Goal: Task Accomplishment & Management: Complete application form

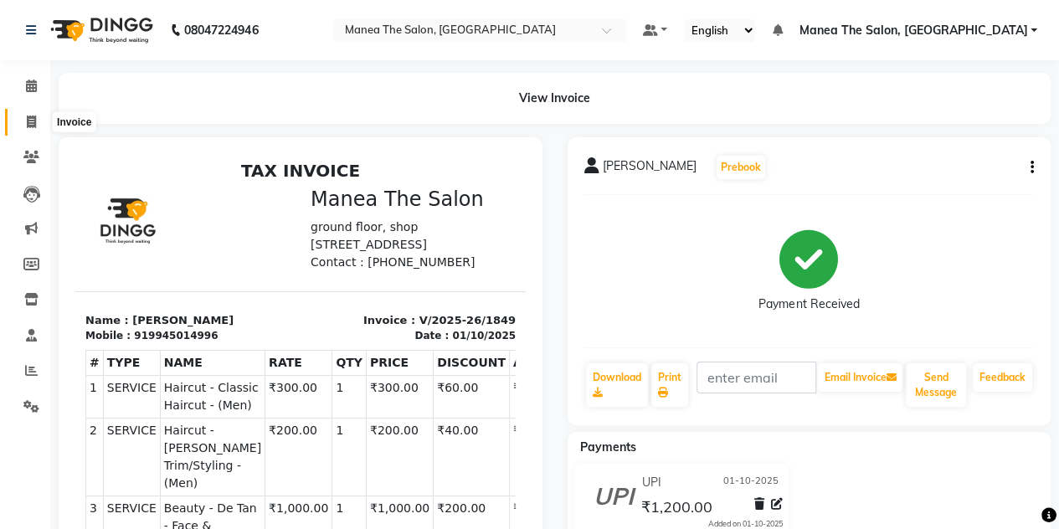
click at [28, 116] on icon at bounding box center [31, 122] width 9 height 13
select select "service"
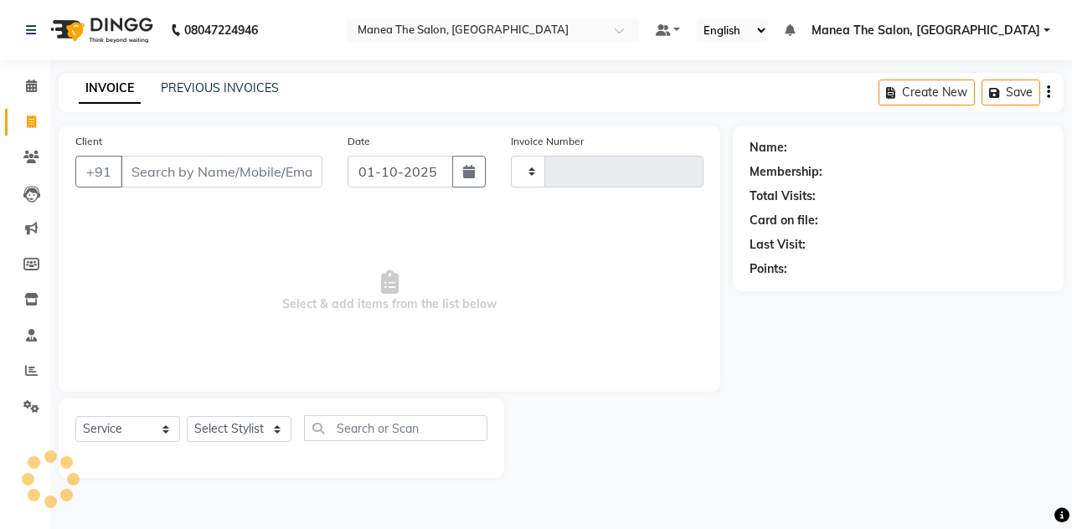
type input "1850"
select select "7688"
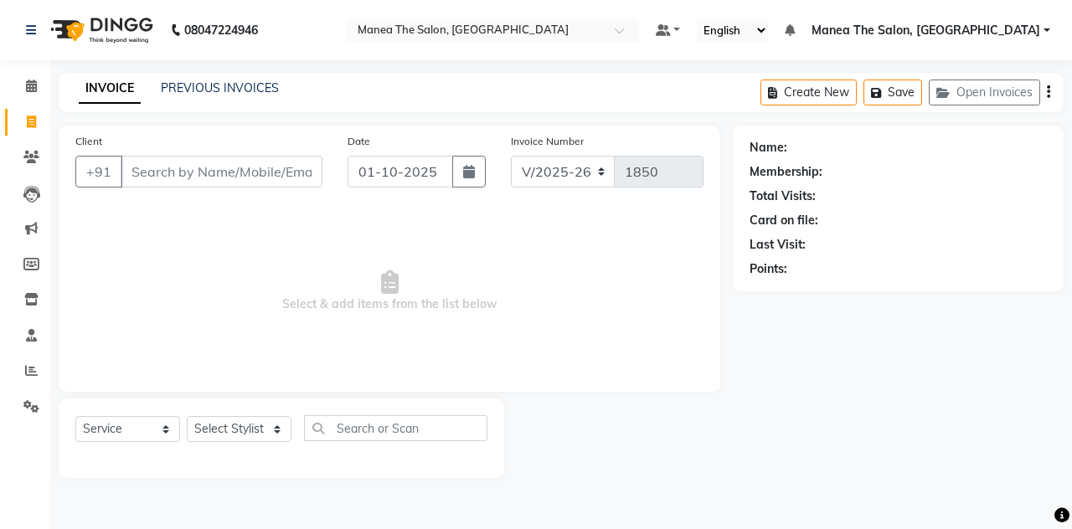
click at [147, 168] on input "Client" at bounding box center [222, 172] width 202 height 32
type input "8971007777"
click at [276, 167] on span "Add Client" at bounding box center [279, 171] width 66 height 17
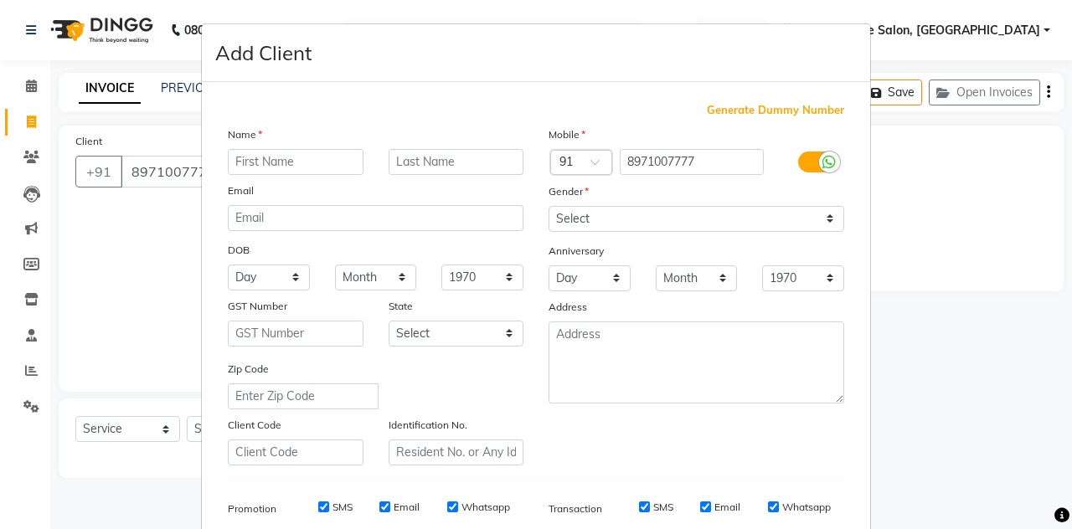
click at [305, 165] on input "text" at bounding box center [296, 162] width 136 height 26
type input "fahed"
click at [579, 212] on select "Select [DEMOGRAPHIC_DATA] [DEMOGRAPHIC_DATA] Other Prefer Not To Say" at bounding box center [696, 219] width 296 height 26
select select "[DEMOGRAPHIC_DATA]"
click at [548, 206] on select "Select [DEMOGRAPHIC_DATA] [DEMOGRAPHIC_DATA] Other Prefer Not To Say" at bounding box center [696, 219] width 296 height 26
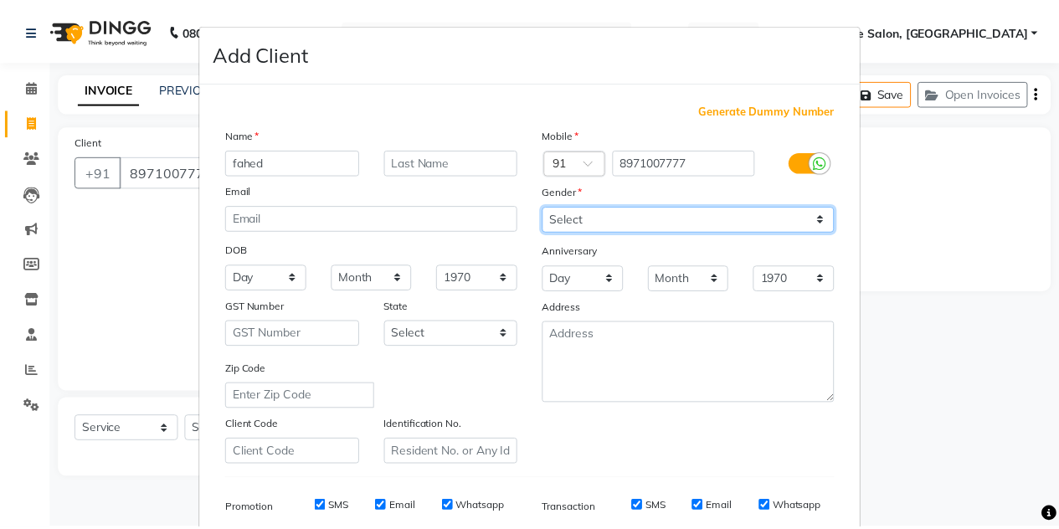
scroll to position [241, 0]
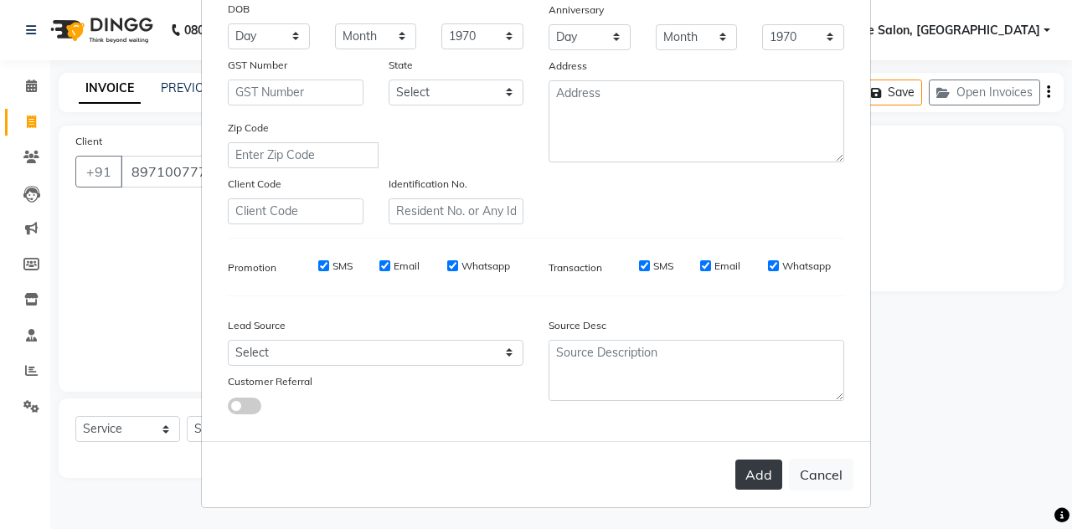
click at [738, 471] on button "Add" at bounding box center [758, 475] width 47 height 30
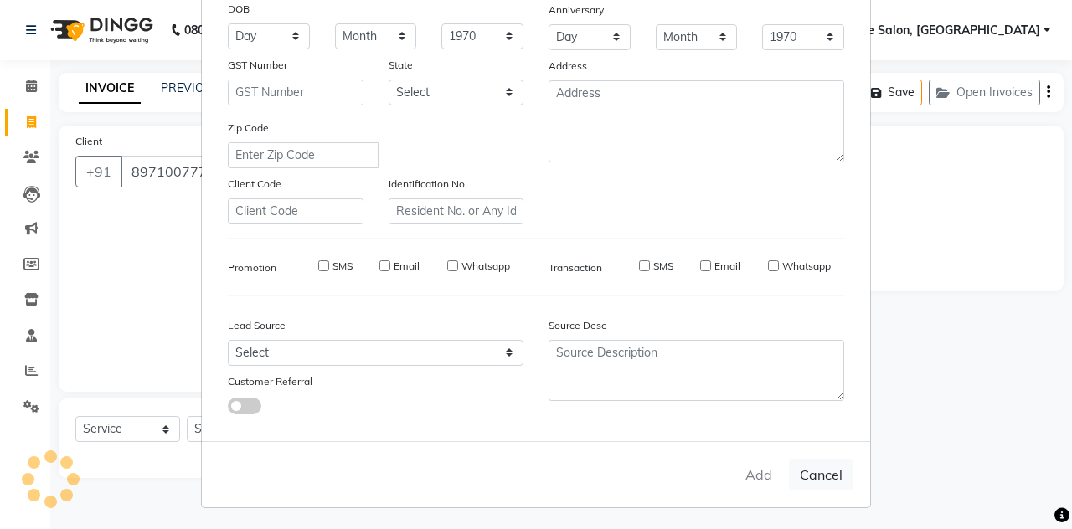
select select
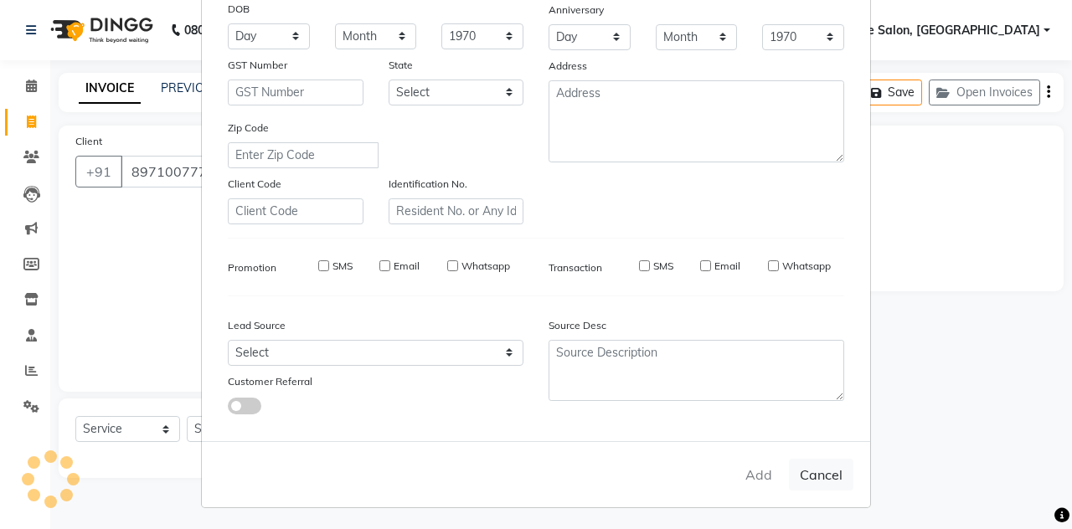
select select
checkbox input "false"
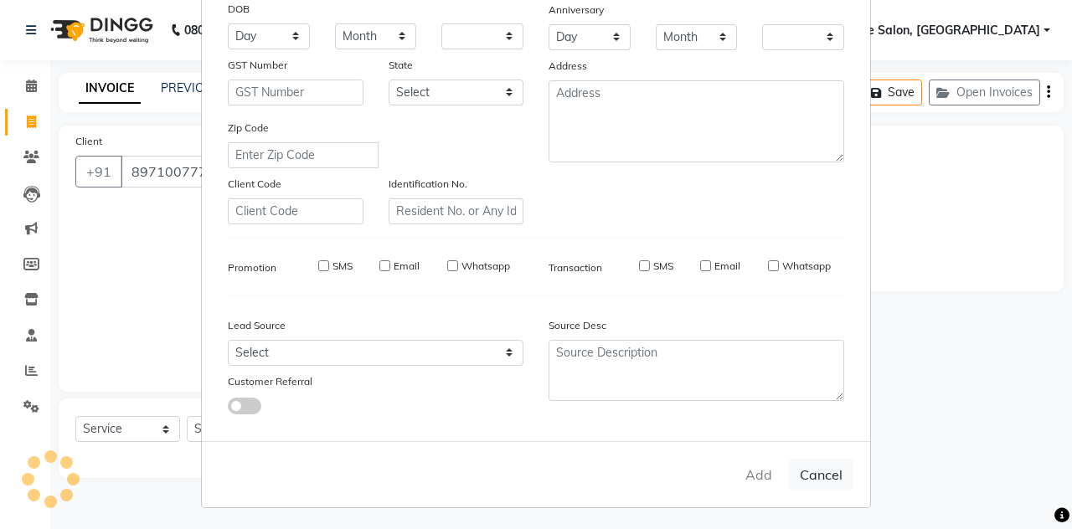
checkbox input "false"
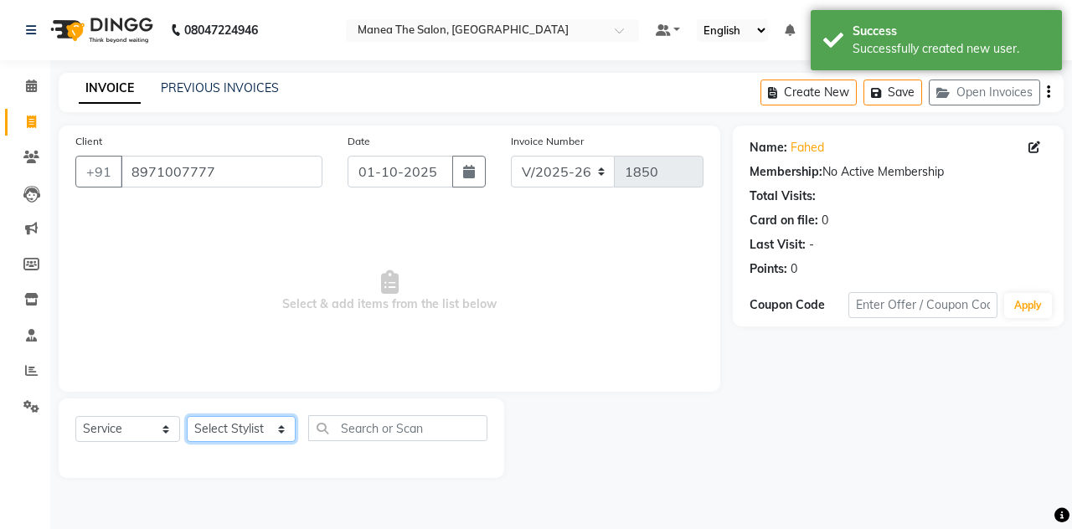
click at [246, 430] on select "Select Stylist aalam [PERSON_NAME] [PERSON_NAME] The Salon, [GEOGRAPHIC_DATA] […" at bounding box center [241, 429] width 109 height 26
select select "80475"
click at [187, 416] on select "Select Stylist aalam [PERSON_NAME] [PERSON_NAME] The Salon, [GEOGRAPHIC_DATA] […" at bounding box center [241, 429] width 109 height 26
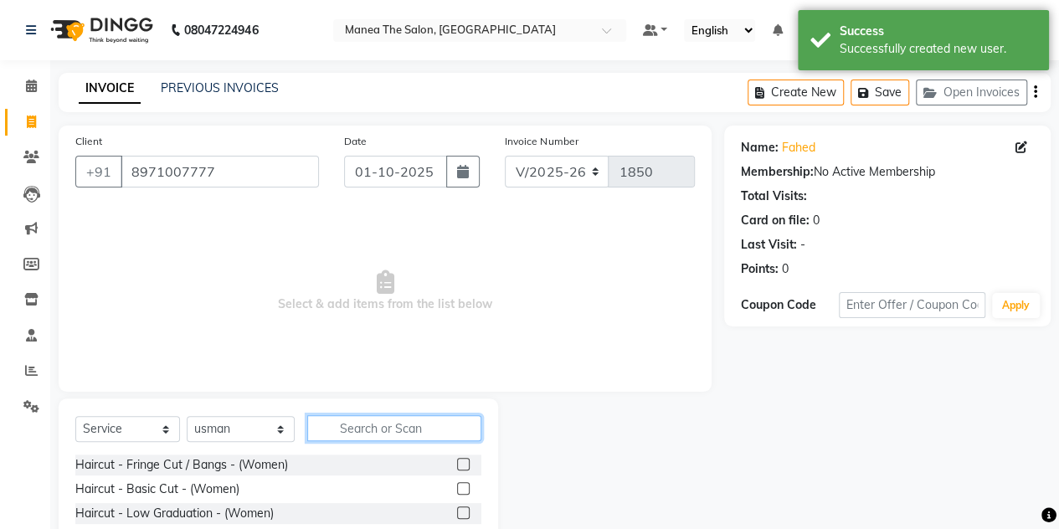
click at [337, 420] on input "text" at bounding box center [394, 428] width 174 height 26
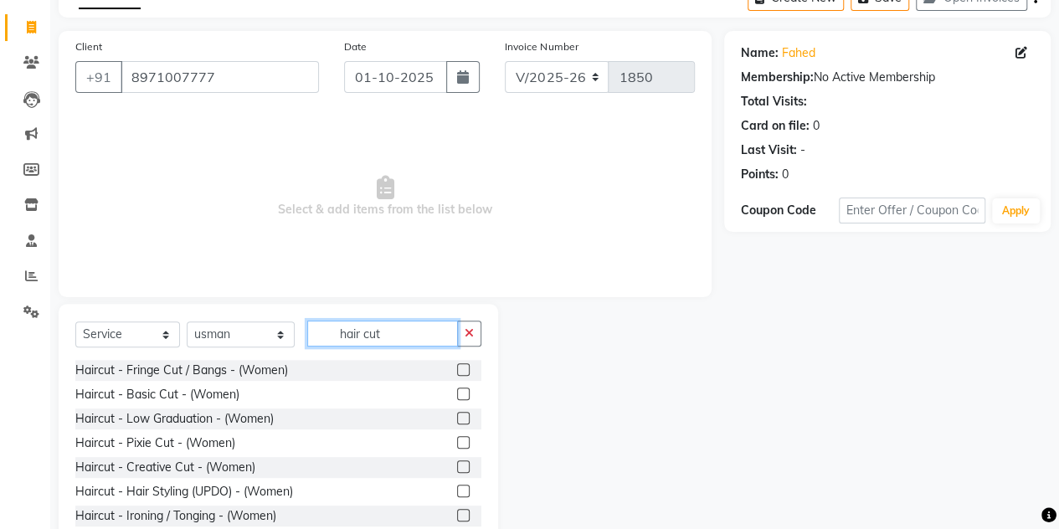
scroll to position [100, 0]
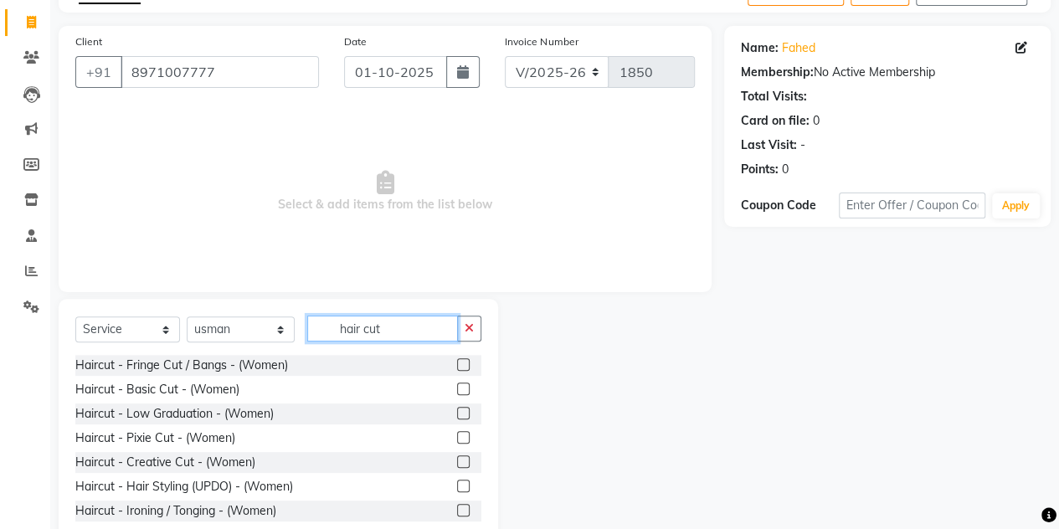
type input "hair cut"
click at [457, 439] on label at bounding box center [463, 437] width 13 height 13
click at [457, 439] on input "checkbox" at bounding box center [462, 438] width 11 height 11
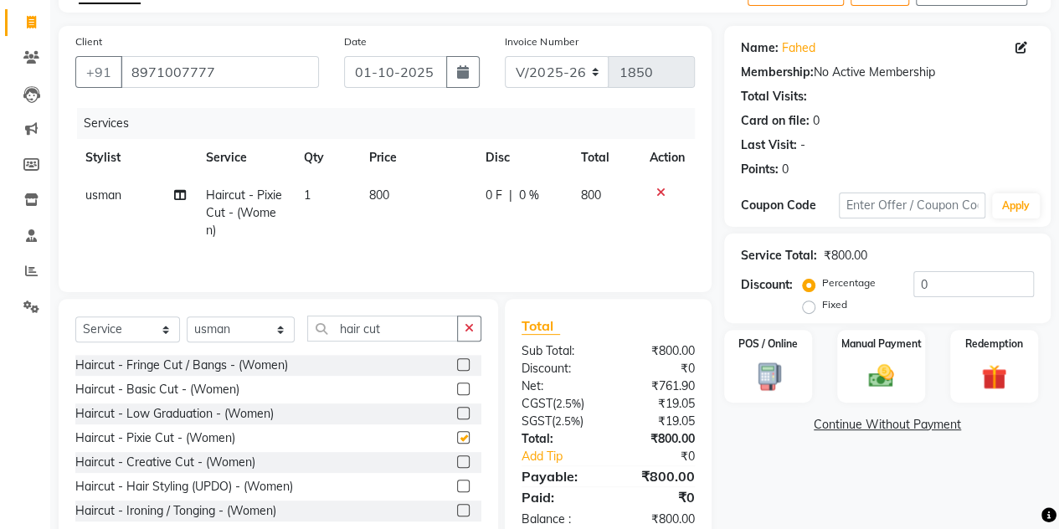
checkbox input "false"
click at [850, 365] on div "Manual Payment" at bounding box center [881, 366] width 91 height 76
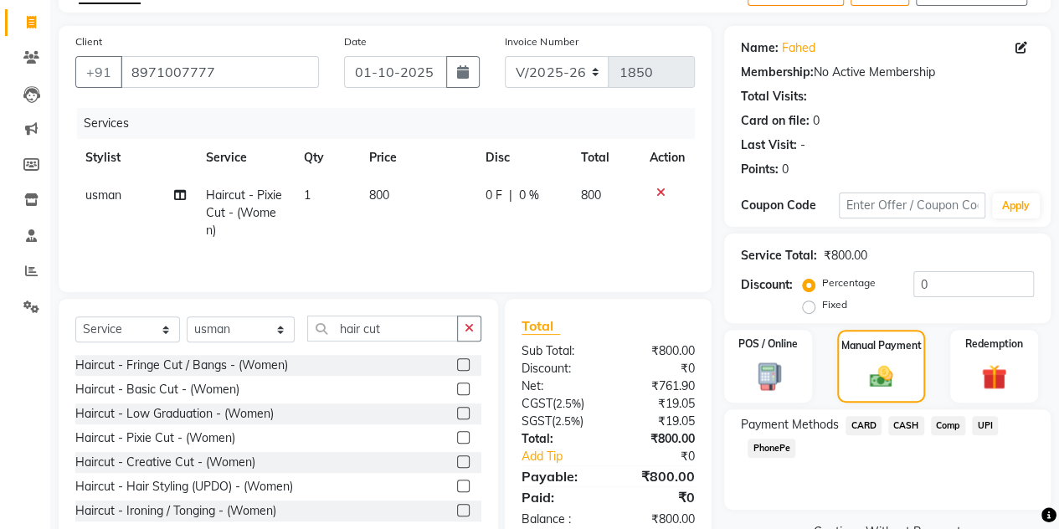
click at [904, 424] on span "CASH" at bounding box center [906, 425] width 36 height 19
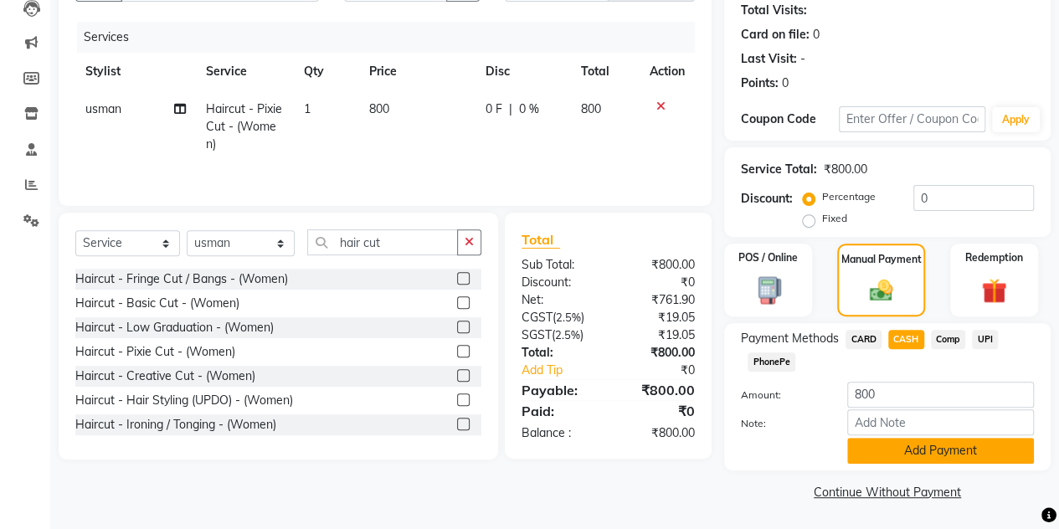
click at [891, 441] on button "Add Payment" at bounding box center [940, 451] width 187 height 26
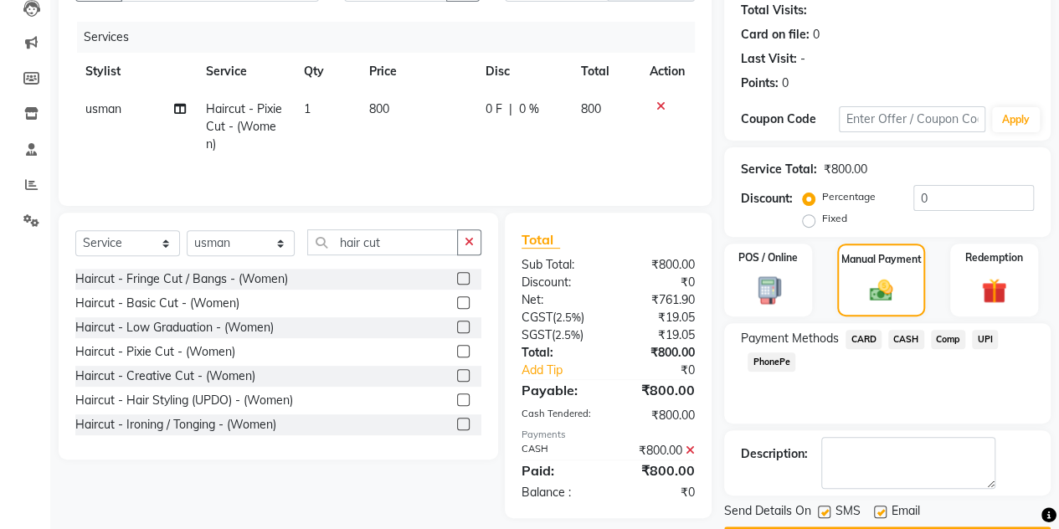
scroll to position [233, 0]
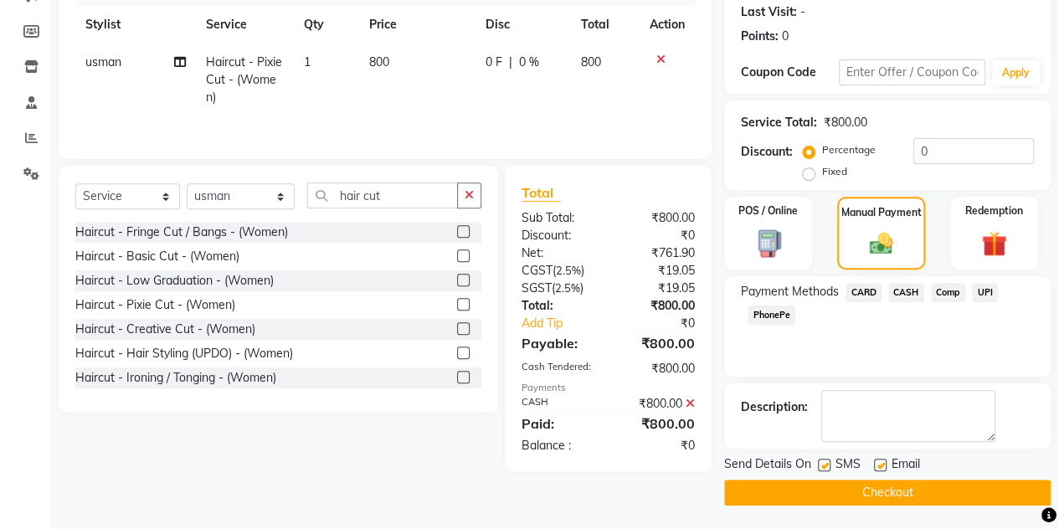
click at [812, 502] on button "Checkout" at bounding box center [887, 493] width 327 height 26
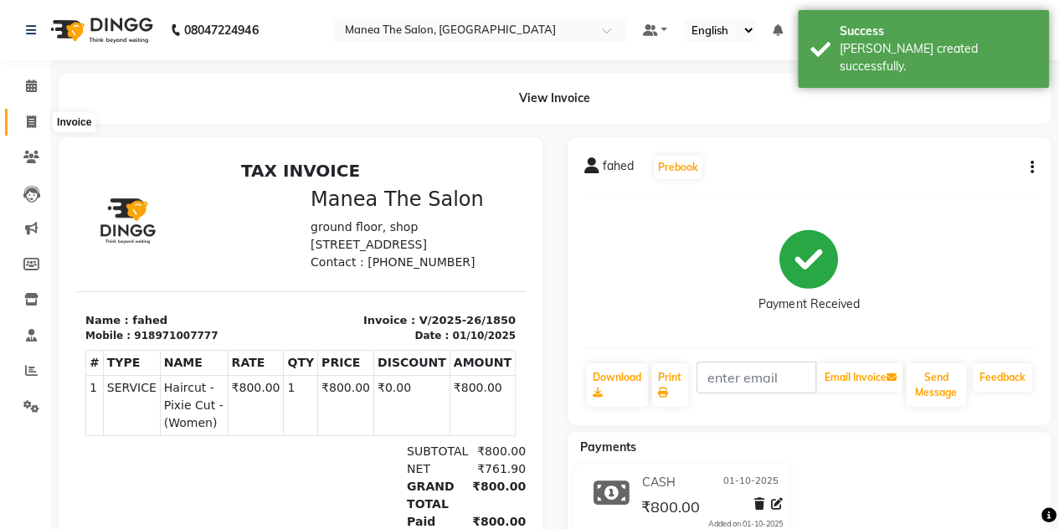
click at [35, 120] on icon at bounding box center [31, 122] width 9 height 13
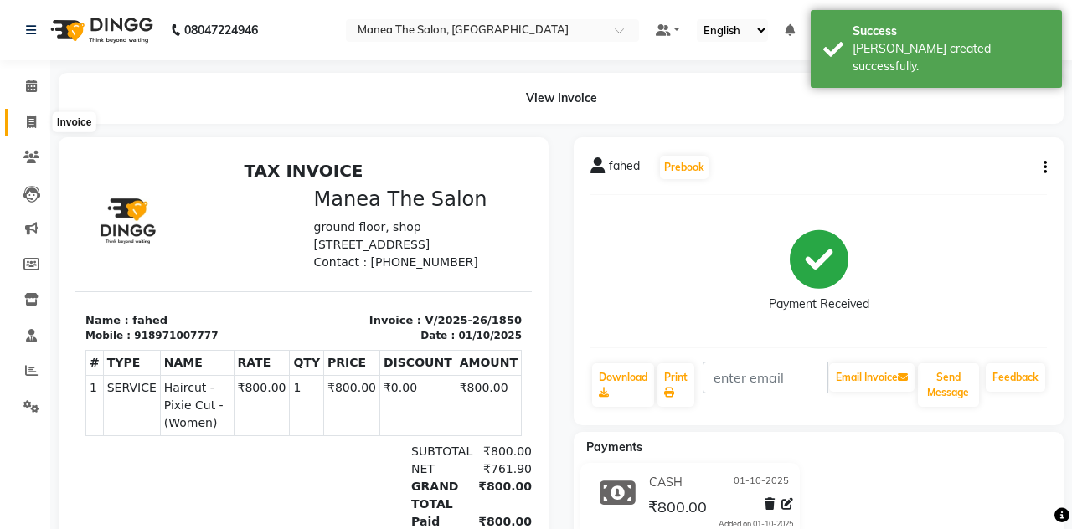
select select "7688"
select select "service"
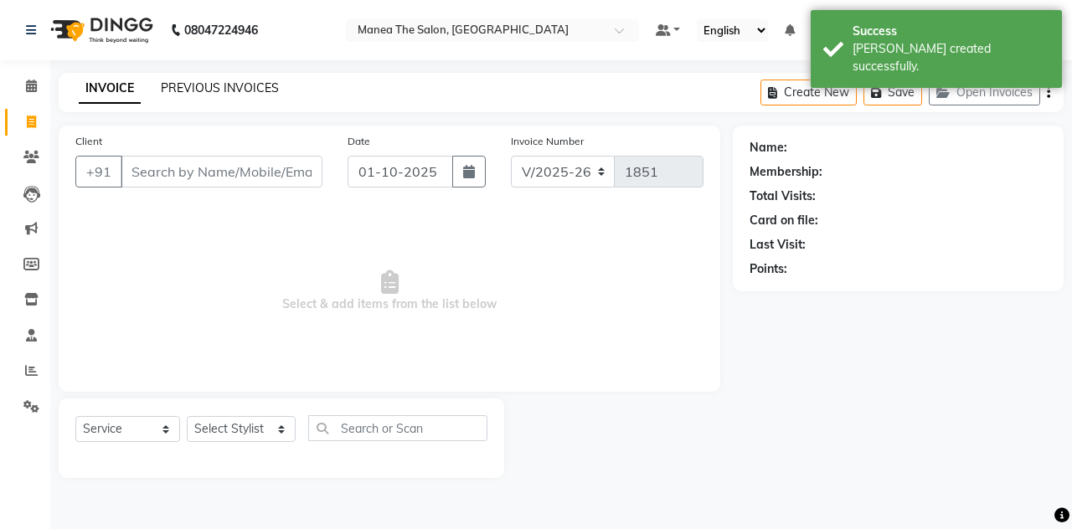
click at [208, 86] on link "PREVIOUS INVOICES" at bounding box center [220, 87] width 118 height 15
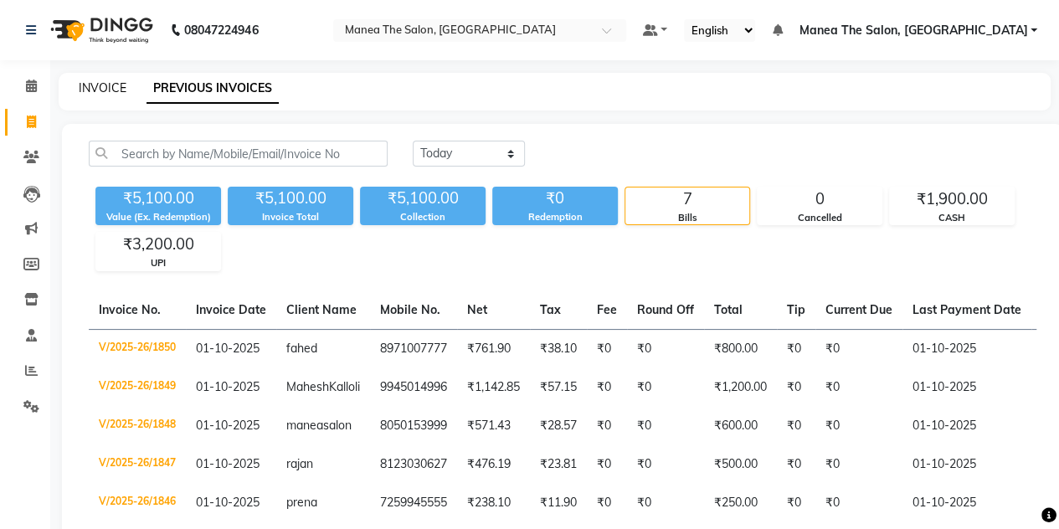
click at [95, 90] on link "INVOICE" at bounding box center [103, 87] width 48 height 15
select select "service"
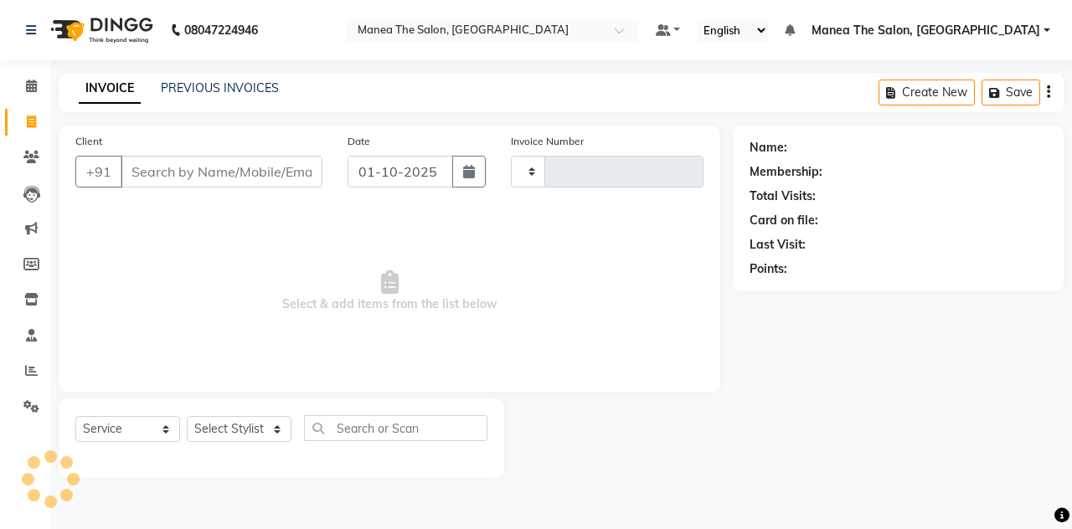
type input "1851"
select select "7688"
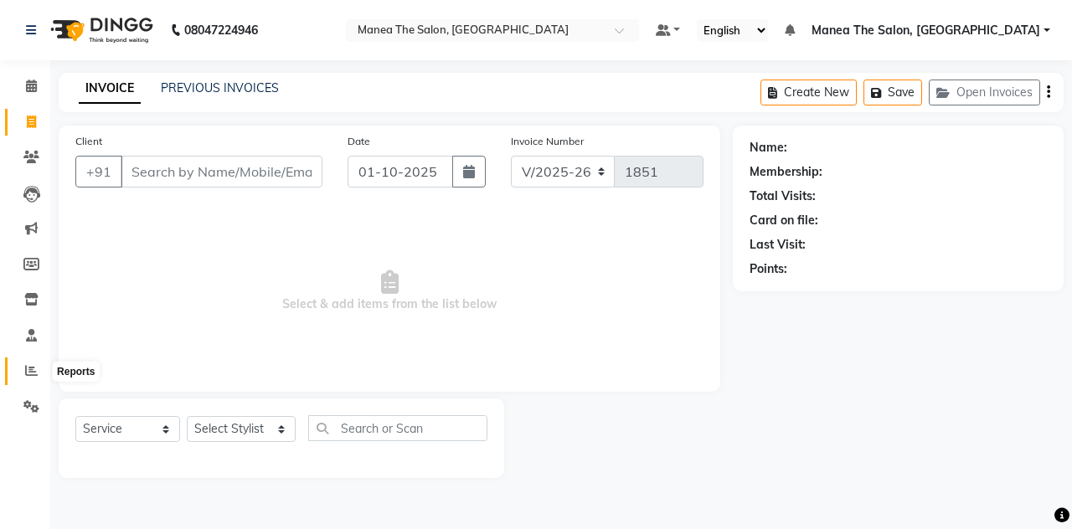
click at [25, 370] on icon at bounding box center [31, 370] width 13 height 13
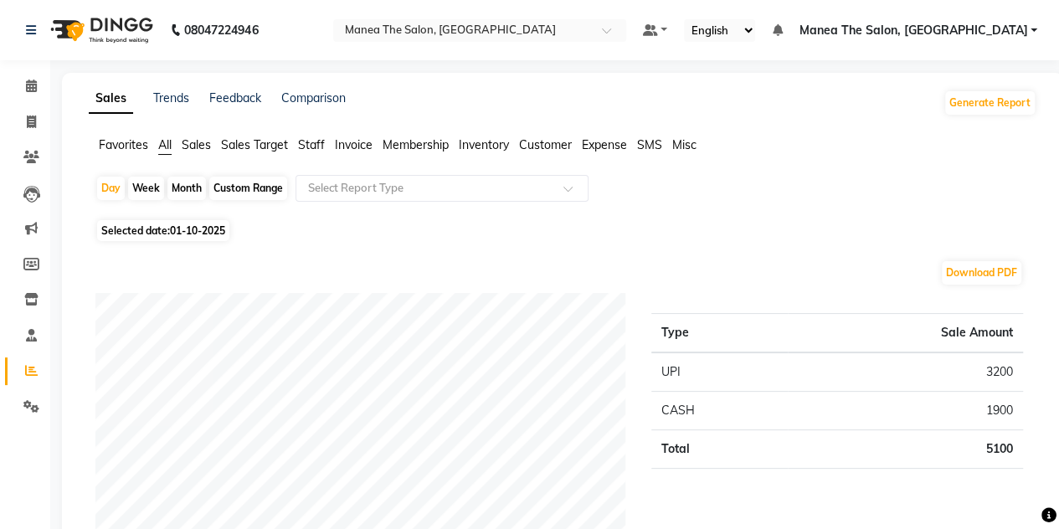
click at [181, 186] on div "Month" at bounding box center [186, 188] width 39 height 23
select select "10"
select select "2025"
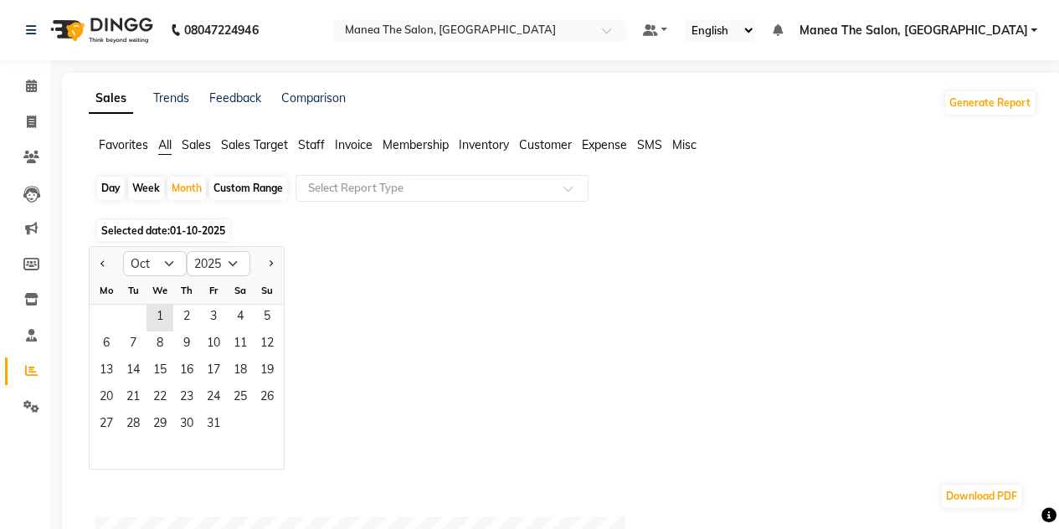
click at [114, 187] on div "Day" at bounding box center [111, 188] width 28 height 23
select select "10"
select select "2025"
click at [156, 319] on span "1" at bounding box center [160, 318] width 27 height 27
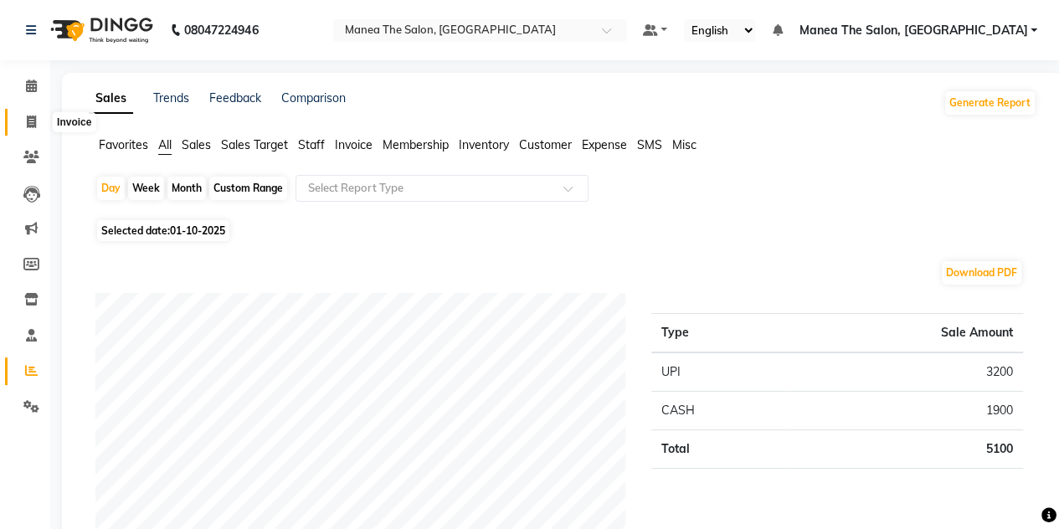
click at [27, 126] on icon at bounding box center [31, 122] width 9 height 13
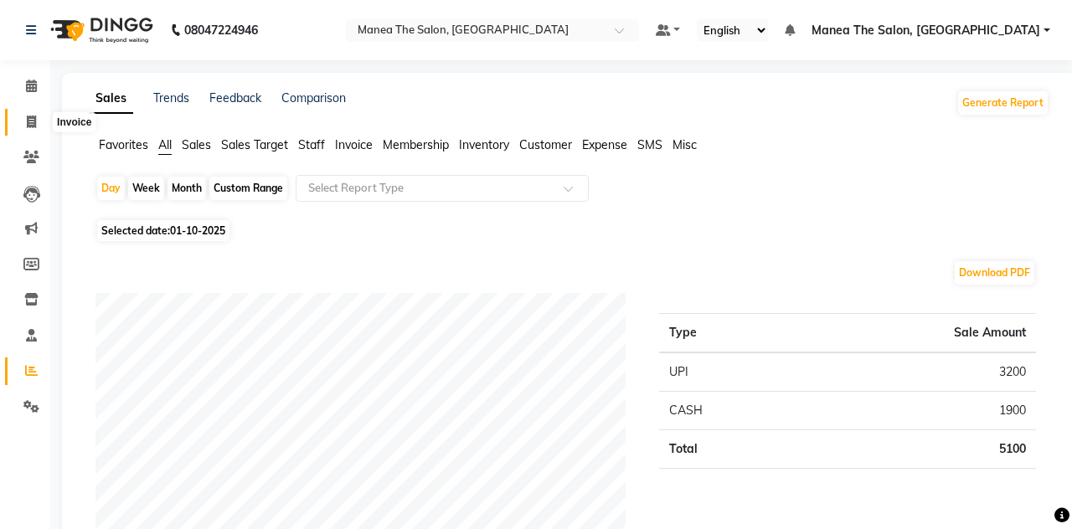
select select "7688"
select select "service"
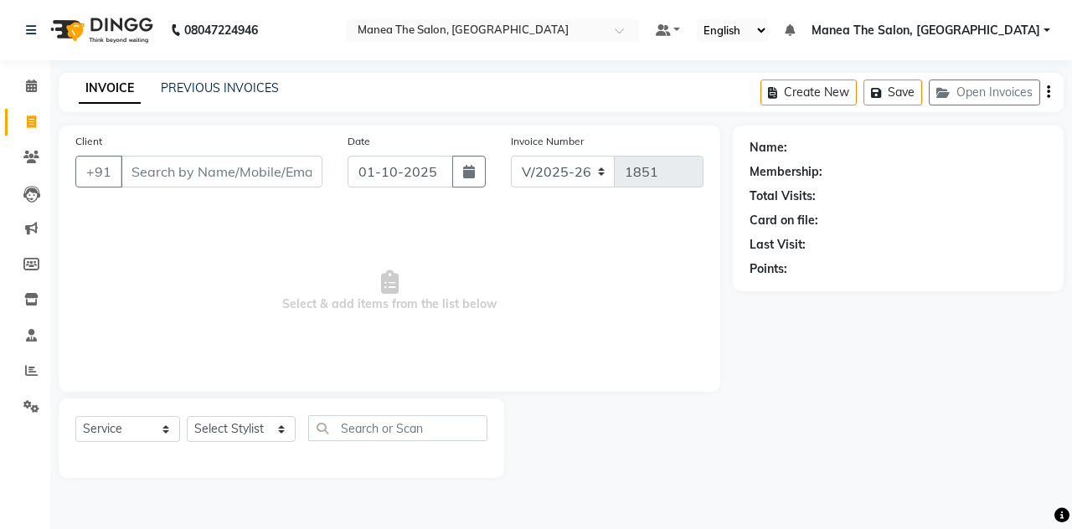
click at [202, 97] on div "INVOICE PREVIOUS INVOICES" at bounding box center [179, 89] width 240 height 19
click at [203, 83] on link "PREVIOUS INVOICES" at bounding box center [220, 87] width 118 height 15
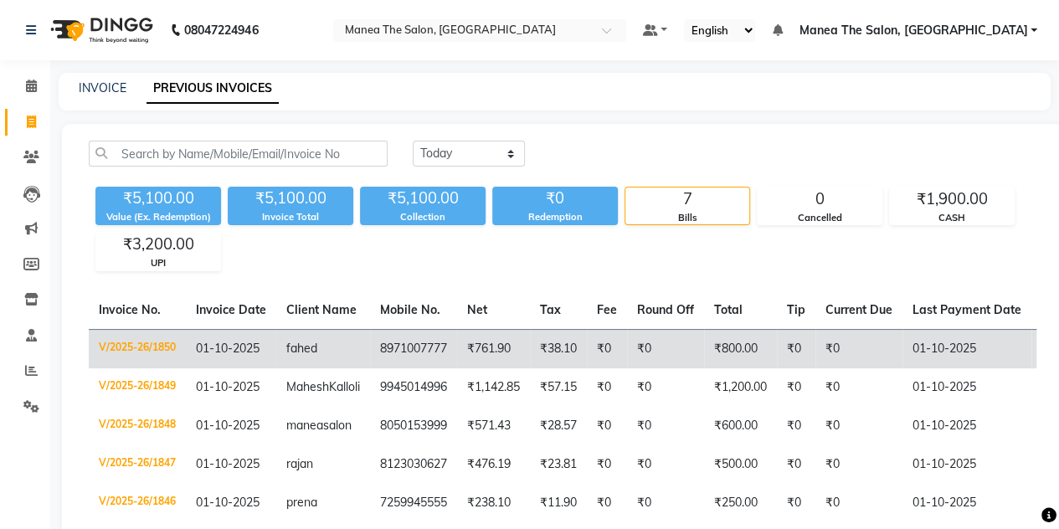
scroll to position [1, 0]
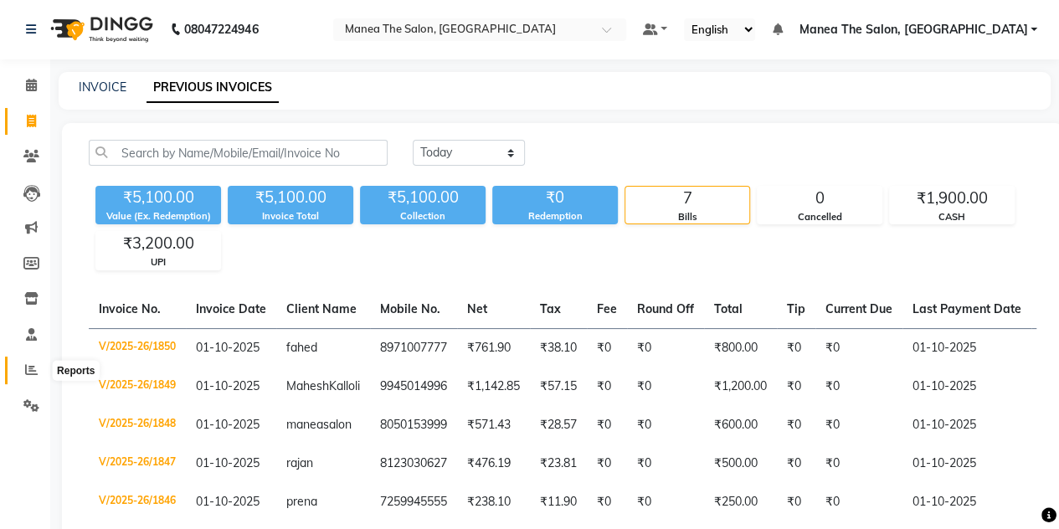
click at [22, 362] on span at bounding box center [31, 370] width 29 height 19
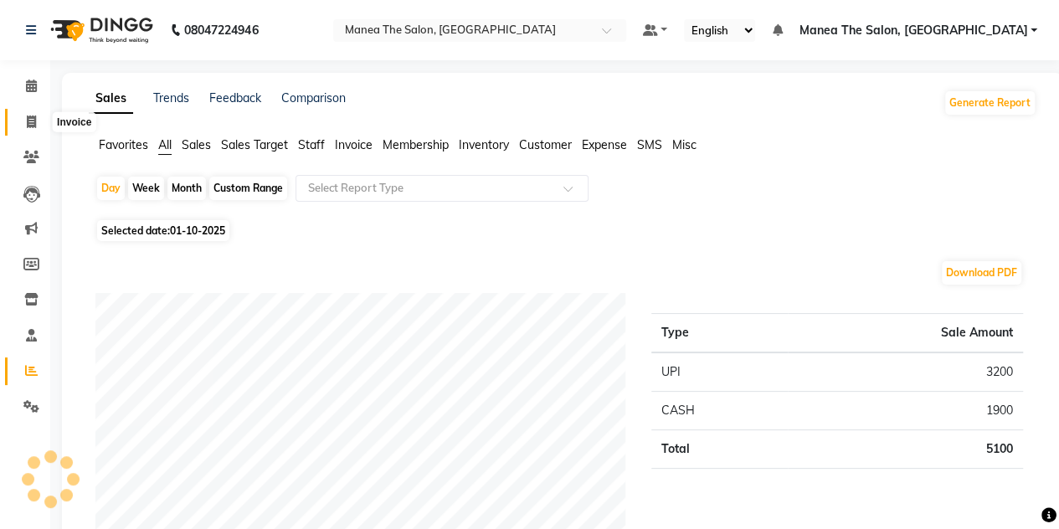
click at [30, 128] on span at bounding box center [31, 122] width 29 height 19
select select "service"
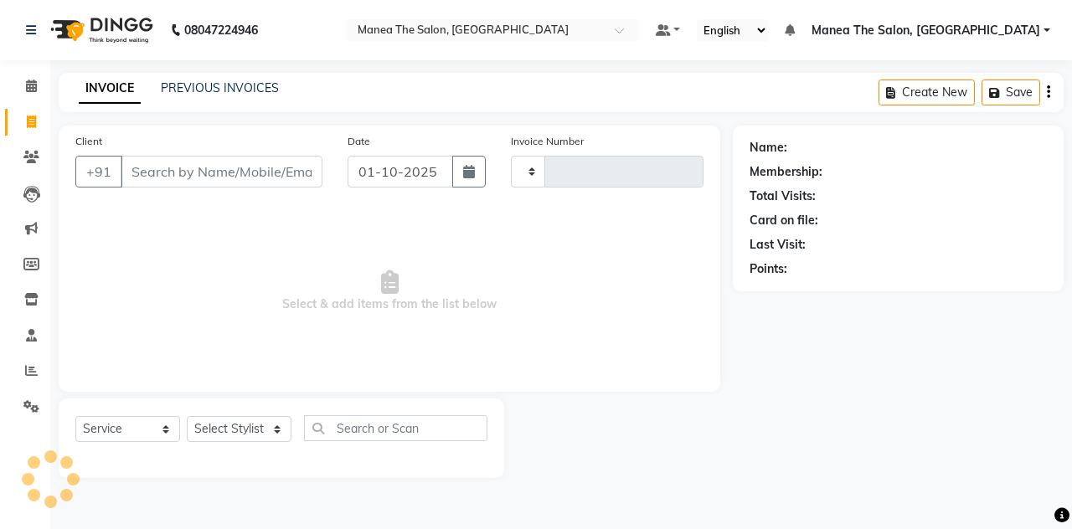
type input "1851"
select select "7688"
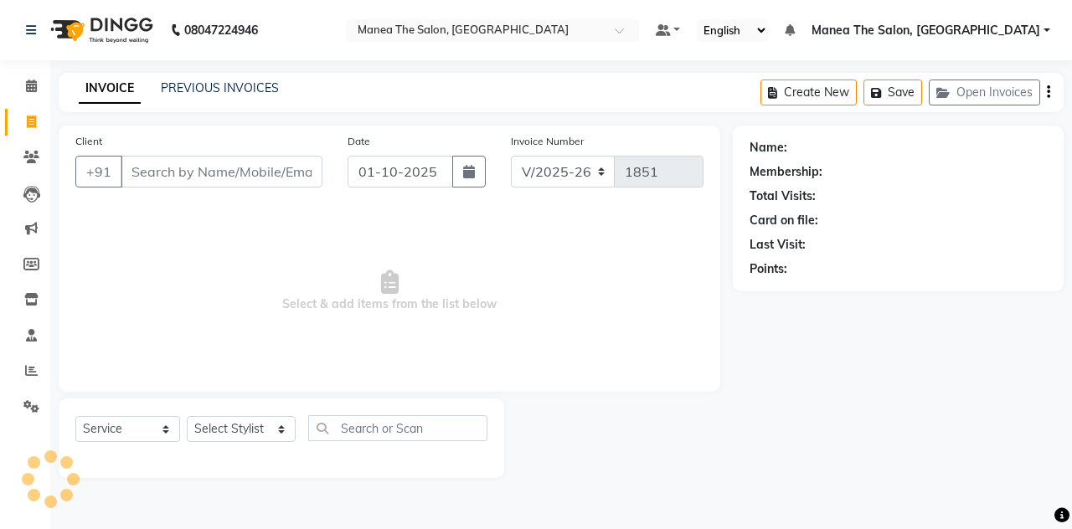
click at [148, 177] on input "Client" at bounding box center [222, 172] width 202 height 32
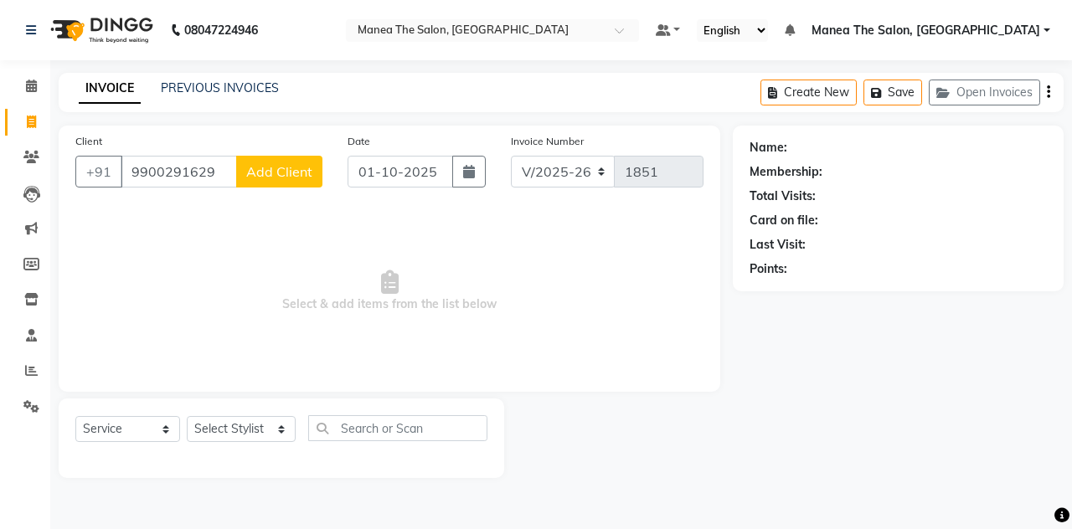
type input "9900291629"
click at [255, 167] on span "Add Client" at bounding box center [279, 171] width 66 height 17
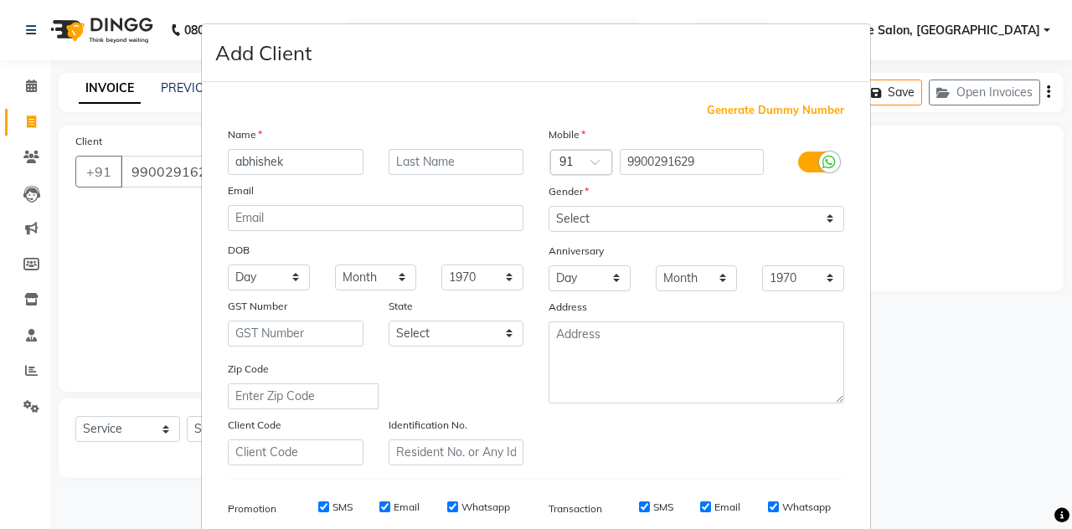
type input "abhishek"
click at [574, 221] on select "Select [DEMOGRAPHIC_DATA] [DEMOGRAPHIC_DATA] Other Prefer Not To Say" at bounding box center [696, 219] width 296 height 26
select select "[DEMOGRAPHIC_DATA]"
click at [548, 206] on select "Select [DEMOGRAPHIC_DATA] [DEMOGRAPHIC_DATA] Other Prefer Not To Say" at bounding box center [696, 219] width 296 height 26
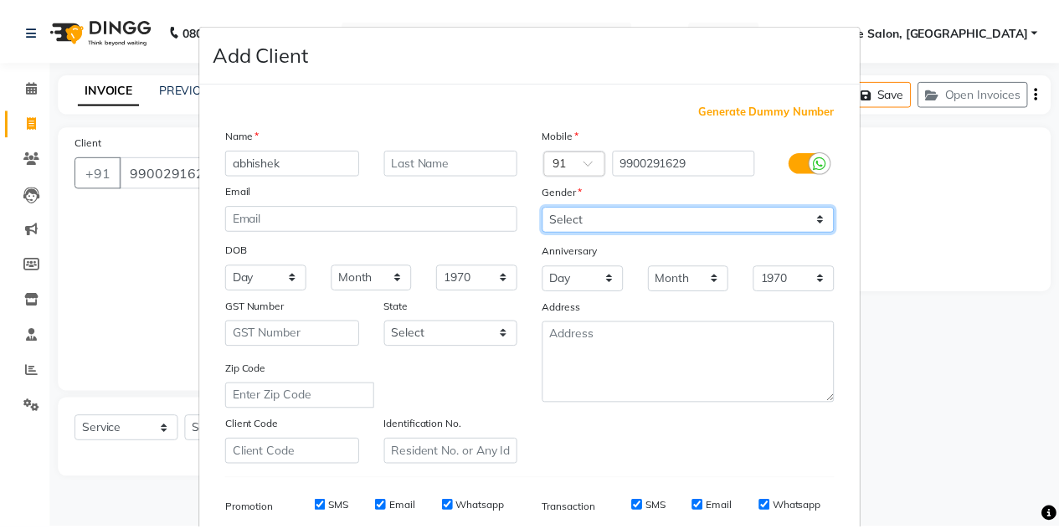
scroll to position [241, 0]
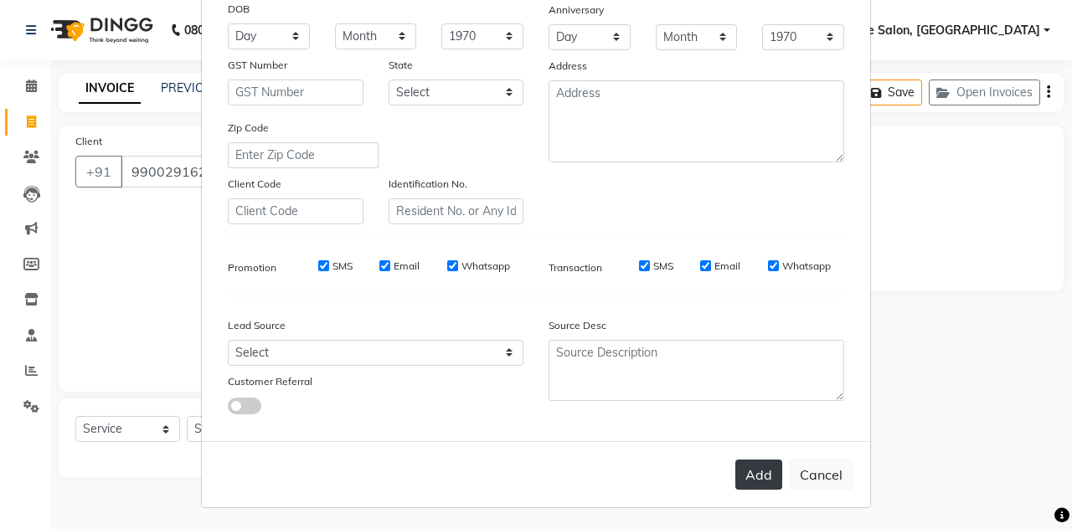
click at [744, 474] on button "Add" at bounding box center [758, 475] width 47 height 30
select select
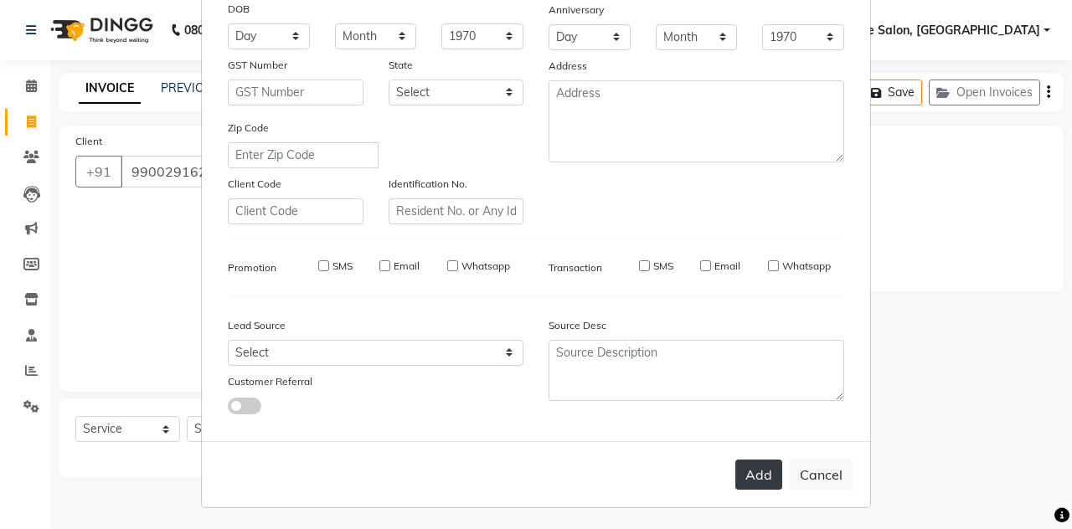
select select
checkbox input "false"
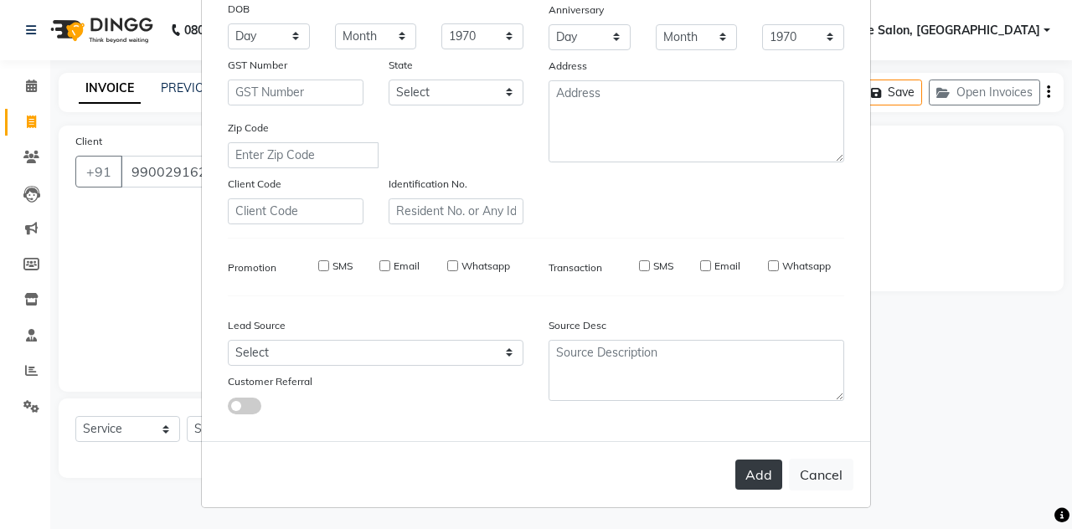
checkbox input "false"
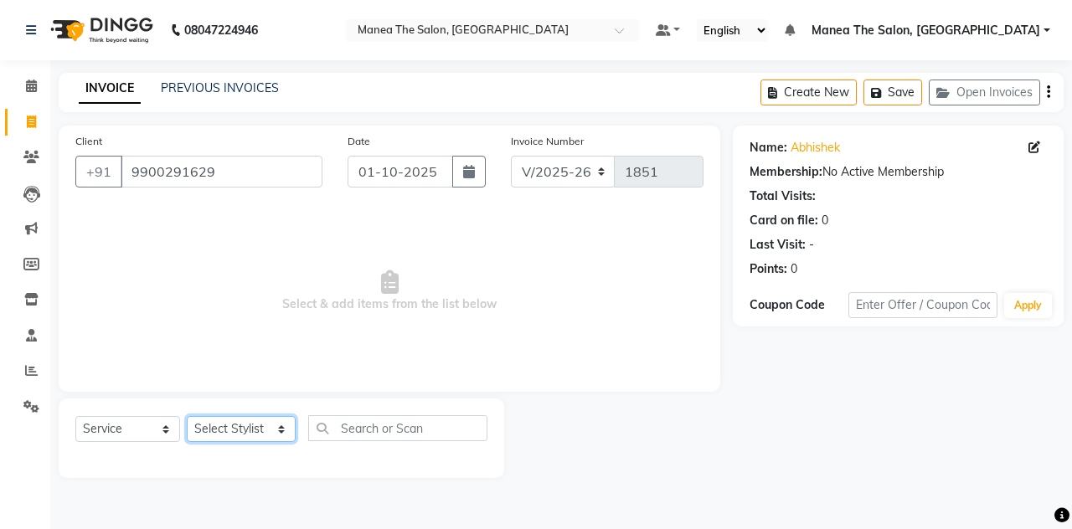
click at [267, 435] on select "Select Stylist aalam [PERSON_NAME] [PERSON_NAME] The Salon, [GEOGRAPHIC_DATA] […" at bounding box center [241, 429] width 109 height 26
click at [266, 418] on select "Select Stylist aalam [PERSON_NAME] [PERSON_NAME] The Salon, [GEOGRAPHIC_DATA] […" at bounding box center [241, 429] width 109 height 26
click at [351, 426] on input "text" at bounding box center [397, 428] width 179 height 26
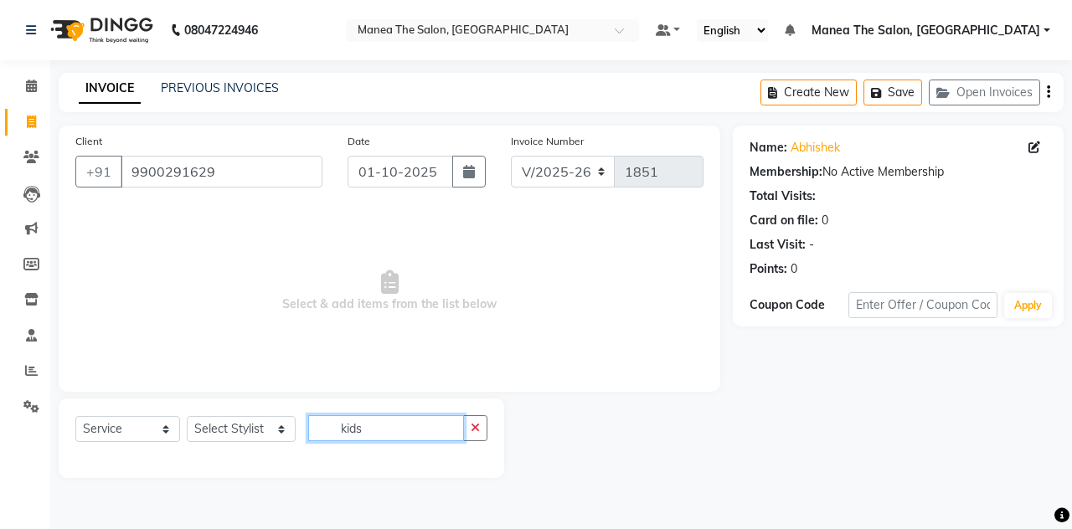
type input "kids"
click at [247, 430] on select "Select Stylist aalam [PERSON_NAME] [PERSON_NAME] The Salon, [GEOGRAPHIC_DATA] […" at bounding box center [241, 429] width 109 height 26
select select "93394"
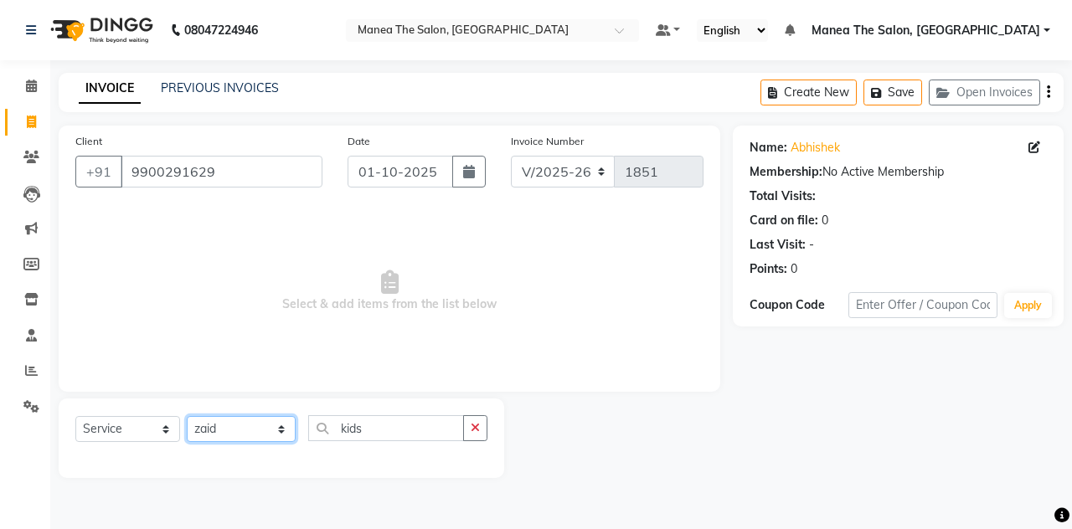
click at [187, 416] on select "Select Stylist aalam [PERSON_NAME] [PERSON_NAME] The Salon, [GEOGRAPHIC_DATA] […" at bounding box center [241, 429] width 109 height 26
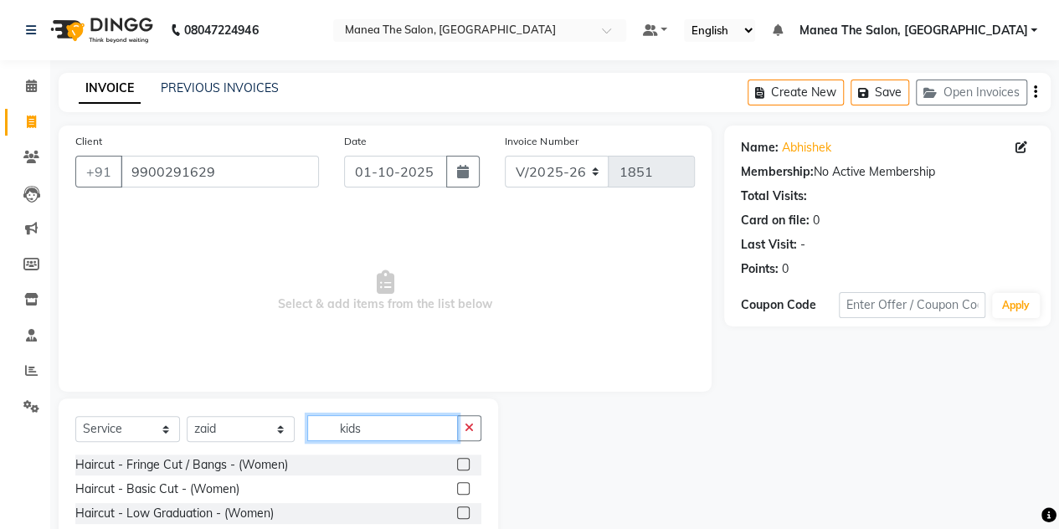
click at [377, 427] on input "kids" at bounding box center [382, 428] width 151 height 26
type input "k"
type input "kids"
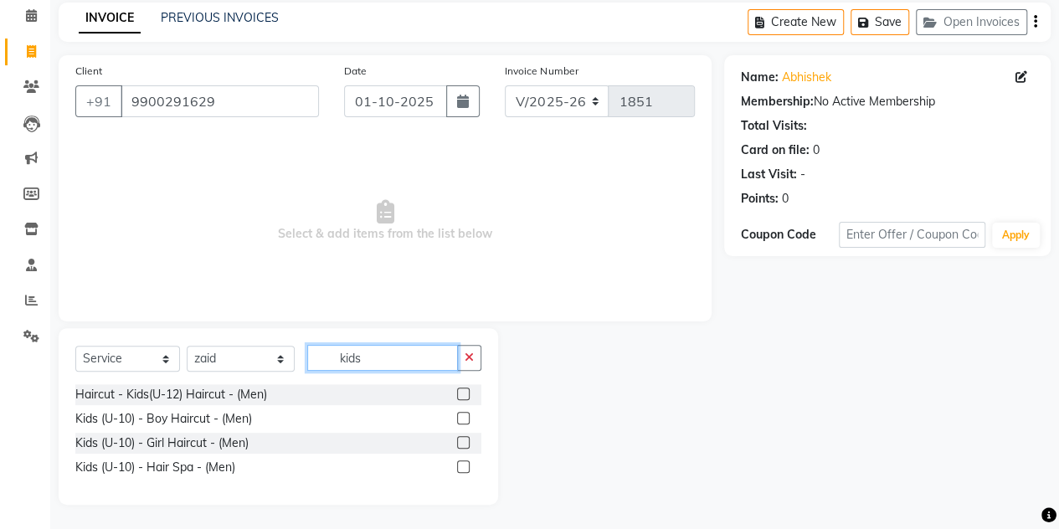
scroll to position [70, 0]
click at [460, 394] on label at bounding box center [463, 394] width 13 height 13
click at [460, 394] on input "checkbox" at bounding box center [462, 394] width 11 height 11
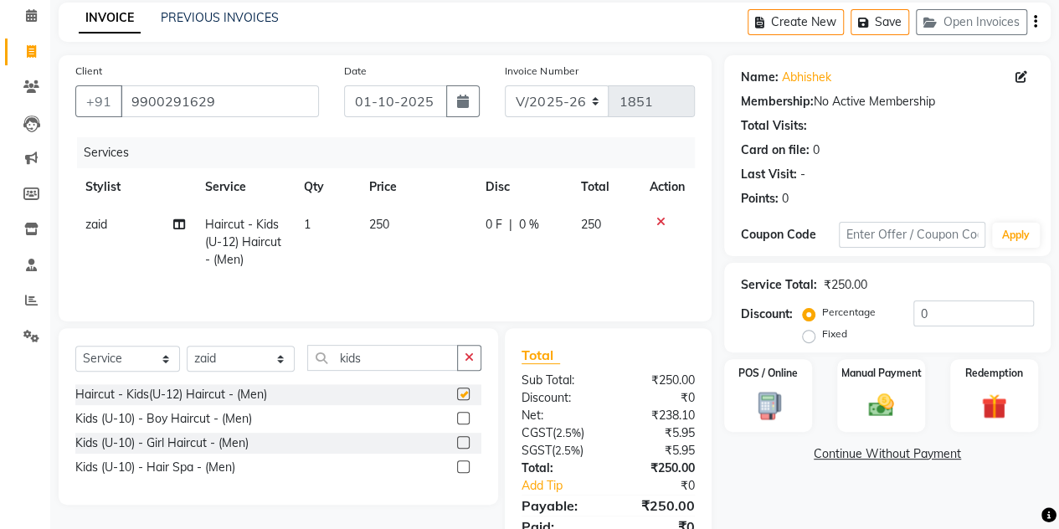
checkbox input "false"
click at [857, 382] on div "Manual Payment" at bounding box center [881, 396] width 91 height 76
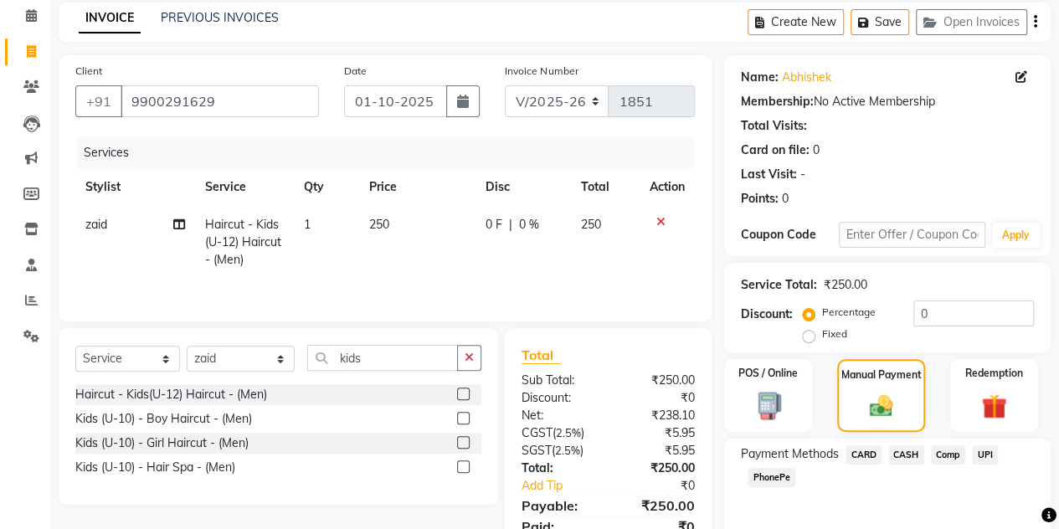
click at [981, 458] on span "UPI" at bounding box center [985, 454] width 26 height 19
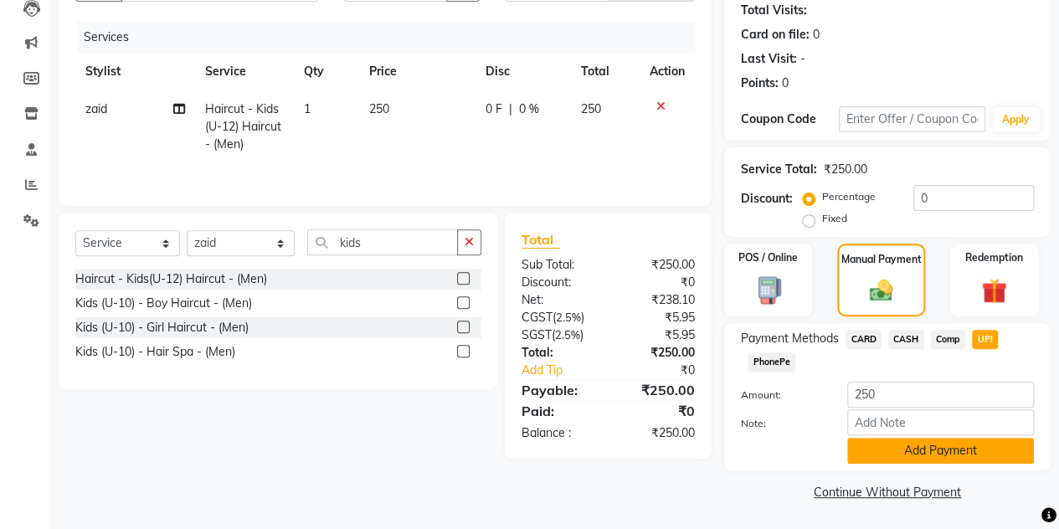
click at [959, 450] on button "Add Payment" at bounding box center [940, 451] width 187 height 26
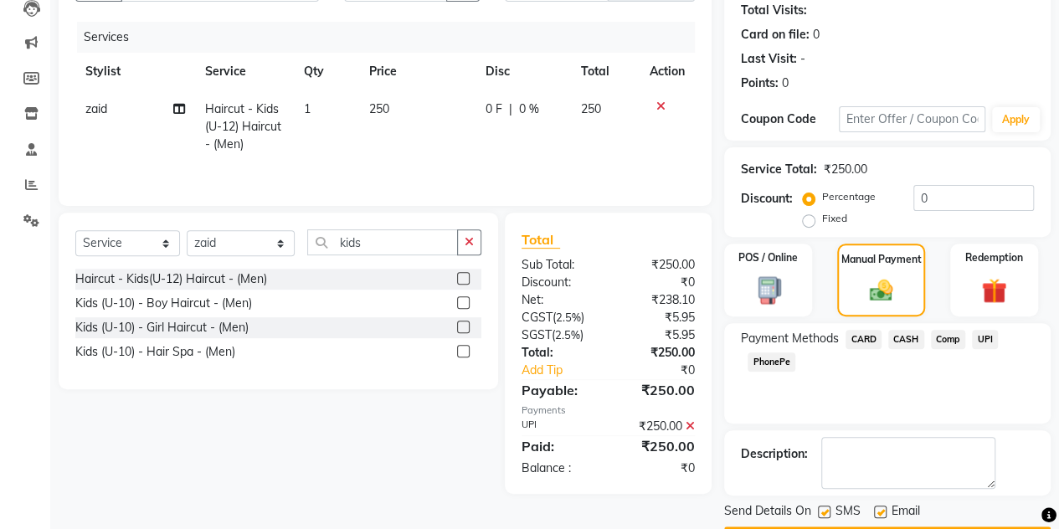
scroll to position [233, 0]
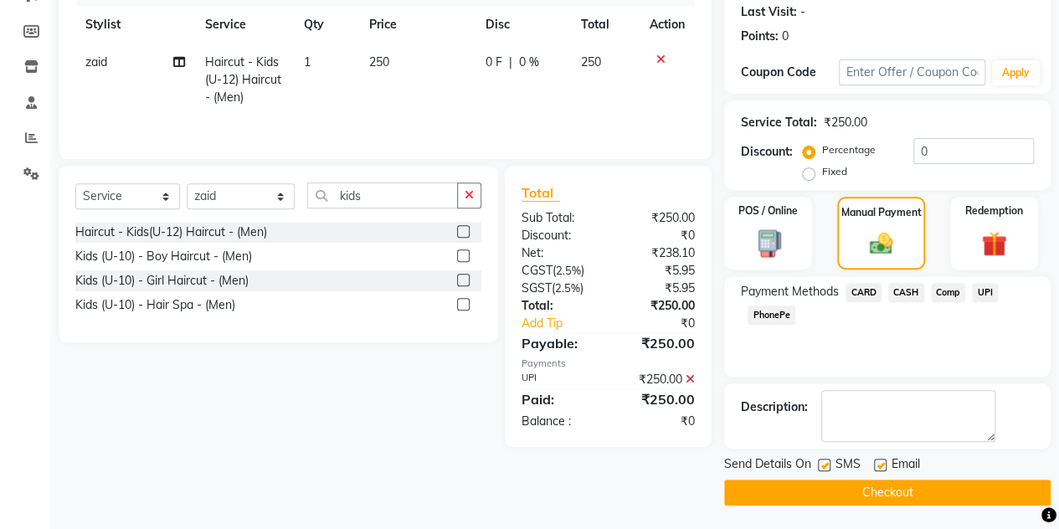
click at [785, 499] on button "Checkout" at bounding box center [887, 493] width 327 height 26
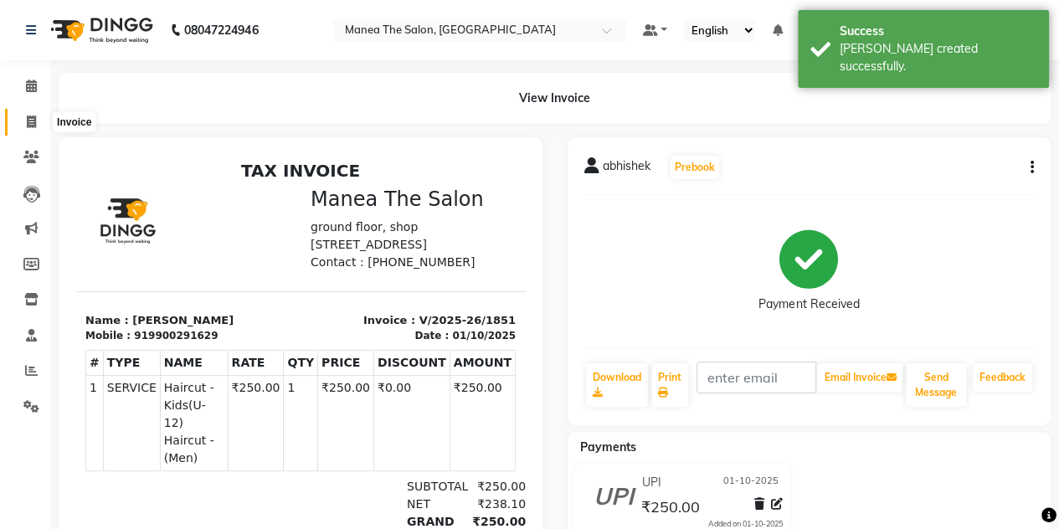
click at [33, 123] on icon at bounding box center [31, 122] width 9 height 13
select select "7688"
select select "service"
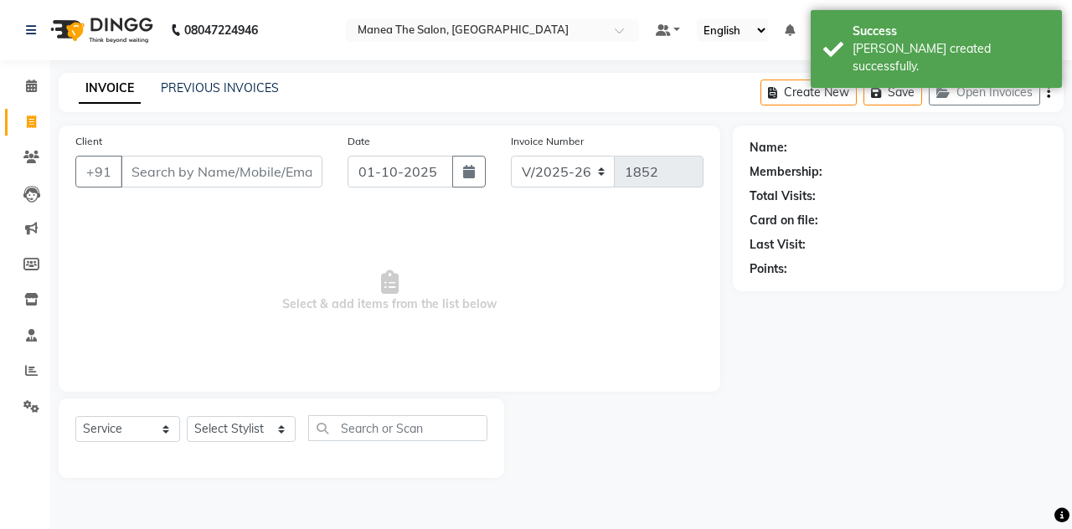
click at [190, 172] on input "Client" at bounding box center [222, 172] width 202 height 32
click at [189, 88] on link "PREVIOUS INVOICES" at bounding box center [220, 87] width 118 height 15
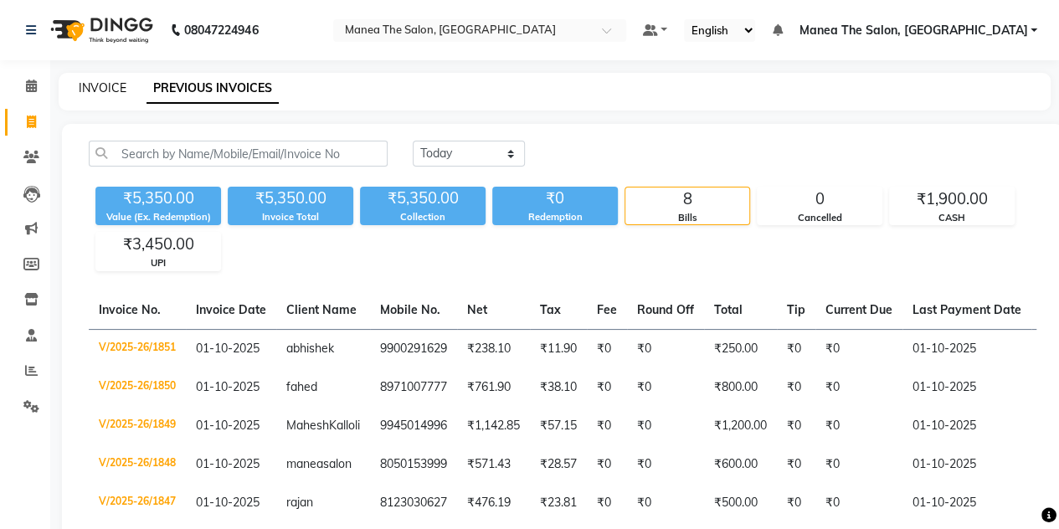
click at [111, 90] on link "INVOICE" at bounding box center [103, 87] width 48 height 15
select select "service"
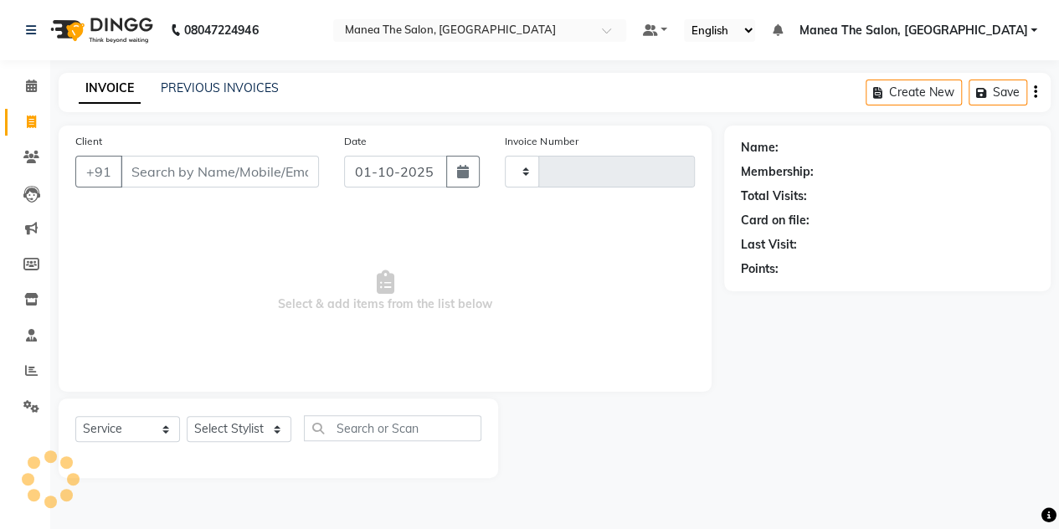
type input "1852"
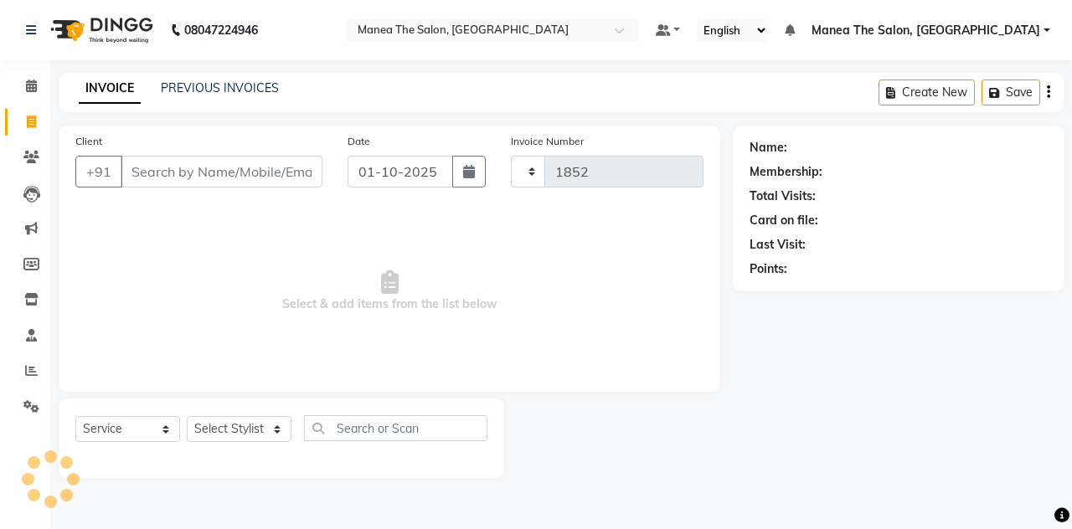
select select "7688"
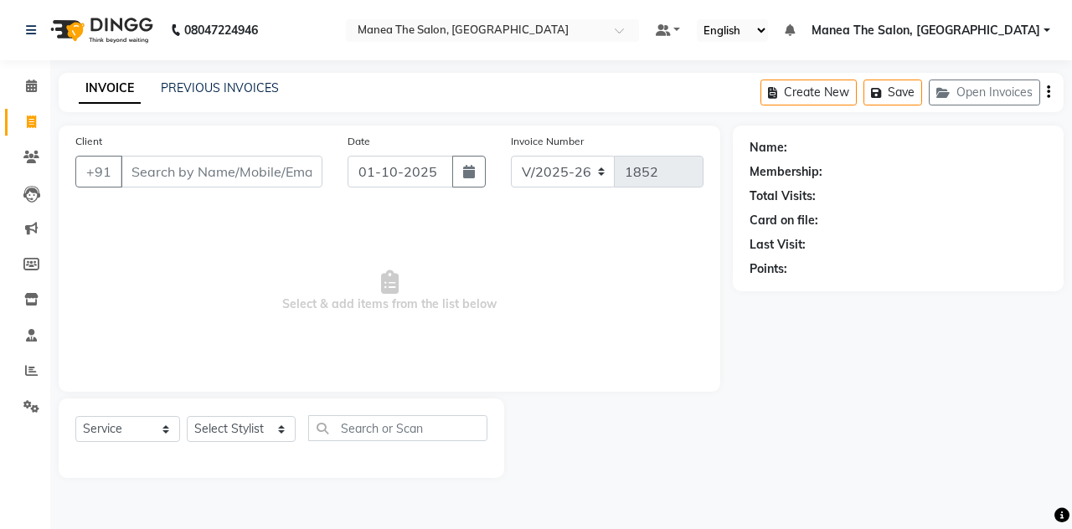
click at [181, 167] on input "Client" at bounding box center [222, 172] width 202 height 32
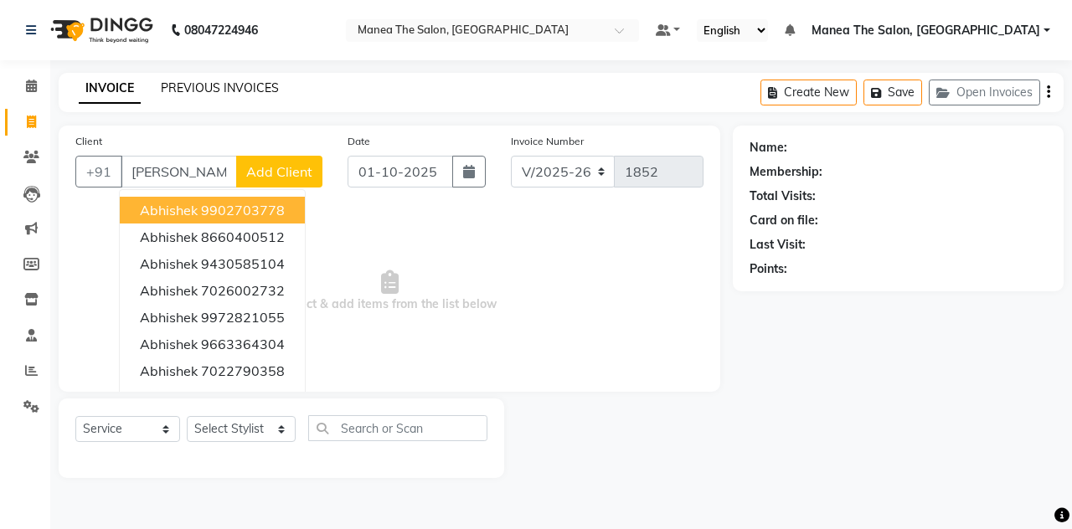
type input "[PERSON_NAME]"
click at [236, 90] on link "PREVIOUS INVOICES" at bounding box center [220, 87] width 118 height 15
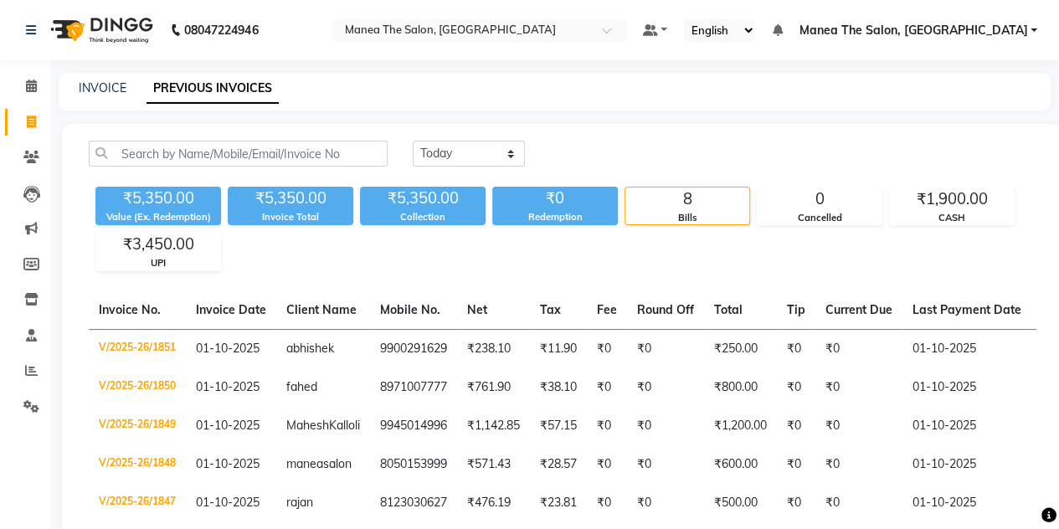
click at [407, 165] on div "[DATE] [DATE] Custom Range" at bounding box center [724, 160] width 649 height 39
click at [111, 84] on link "INVOICE" at bounding box center [103, 87] width 48 height 15
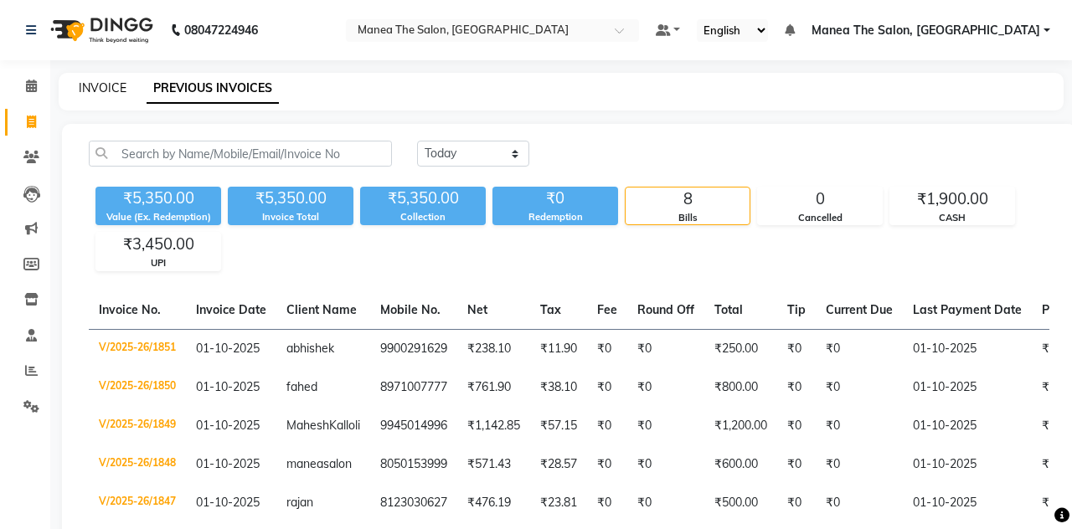
select select "7688"
select select "service"
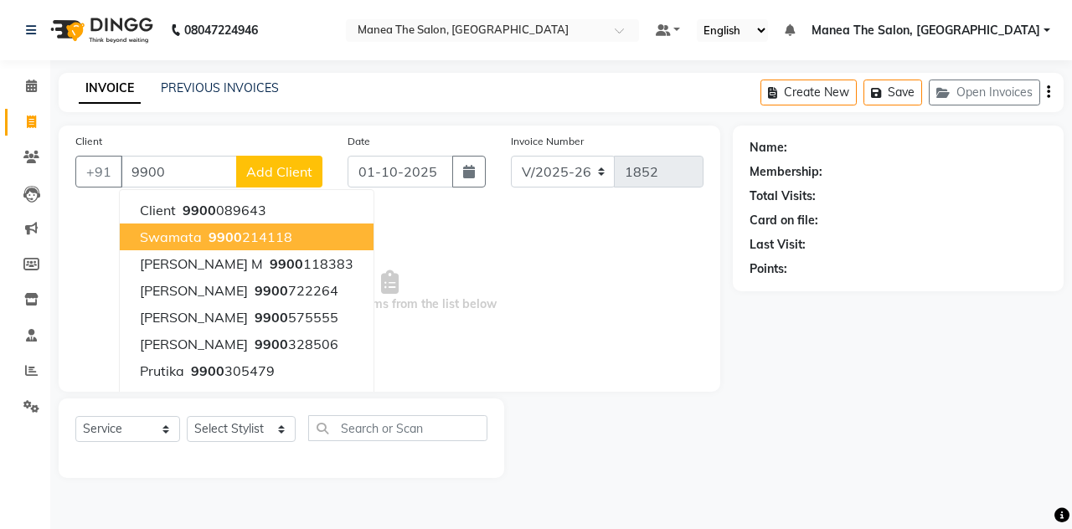
click at [162, 178] on input "9900" at bounding box center [179, 172] width 116 height 32
type input "9900"
click at [214, 88] on link "PREVIOUS INVOICES" at bounding box center [220, 87] width 118 height 15
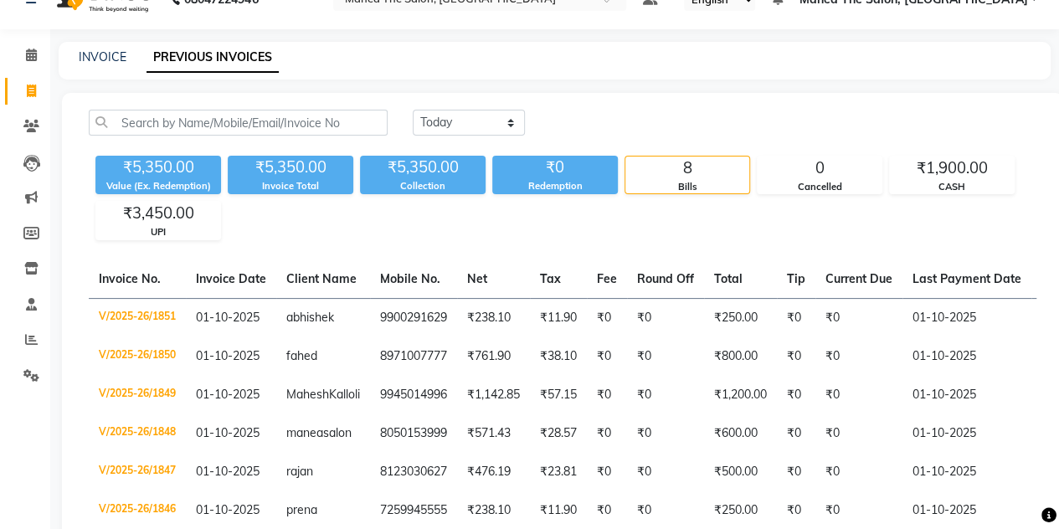
scroll to position [32, 0]
click at [102, 57] on link "INVOICE" at bounding box center [103, 56] width 48 height 15
select select "service"
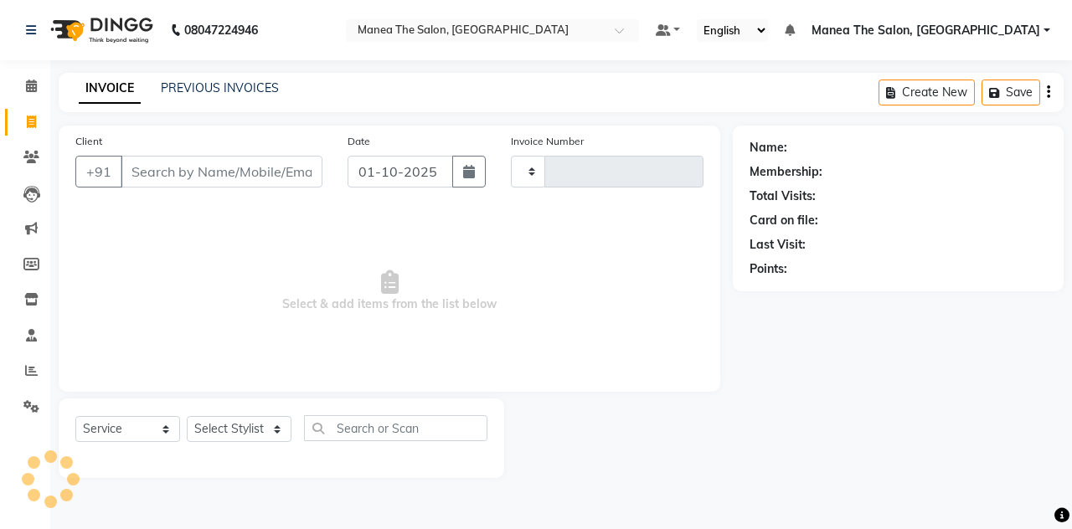
type input "1852"
select select "7688"
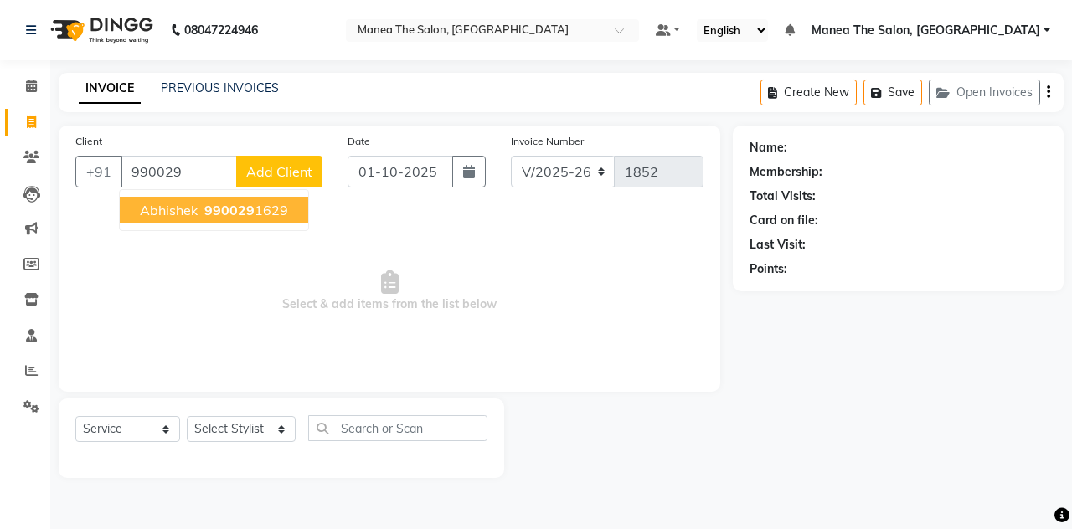
click at [206, 199] on button "abhishek 990029 1629" at bounding box center [214, 210] width 188 height 27
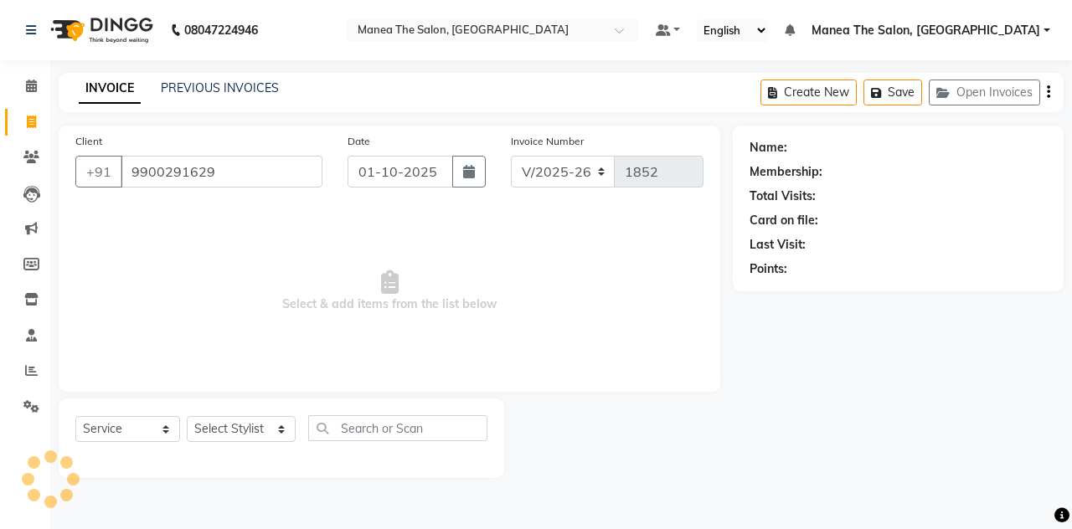
type input "9900291629"
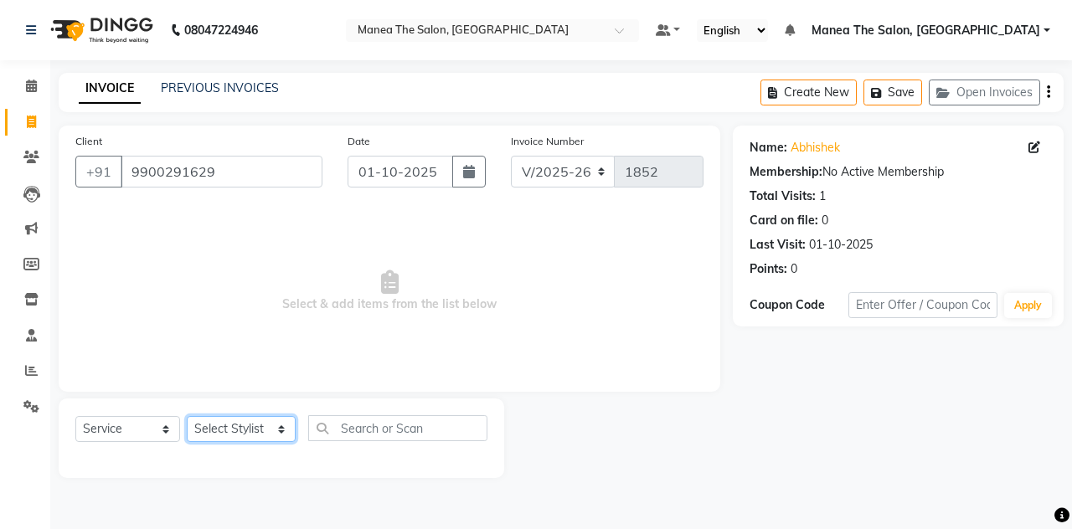
click at [243, 426] on select "Select Stylist aalam [PERSON_NAME] [PERSON_NAME] The Salon, [GEOGRAPHIC_DATA] […" at bounding box center [241, 429] width 109 height 26
select select "68363"
click at [187, 416] on select "Select Stylist aalam [PERSON_NAME] [PERSON_NAME] The Salon, [GEOGRAPHIC_DATA] […" at bounding box center [241, 429] width 109 height 26
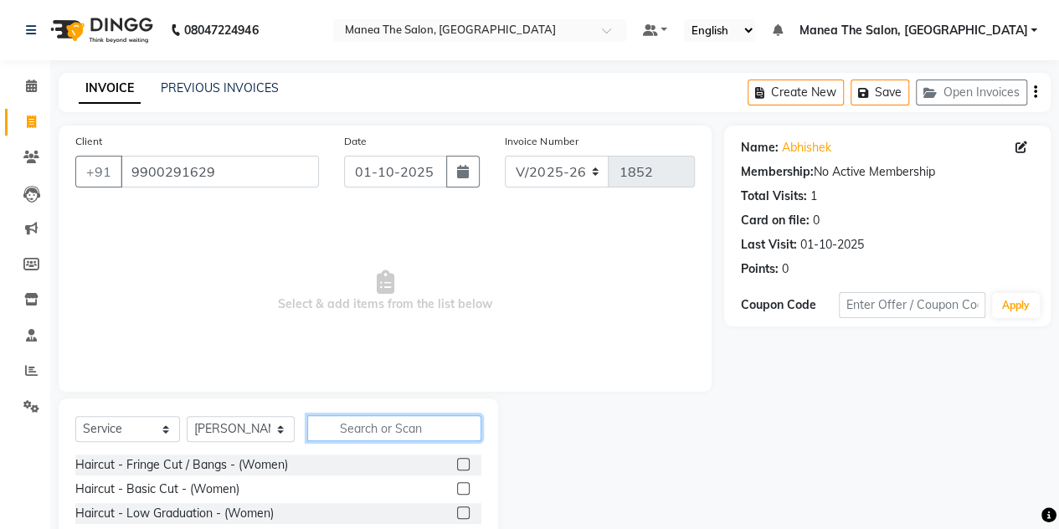
click at [375, 426] on input "text" at bounding box center [394, 428] width 174 height 26
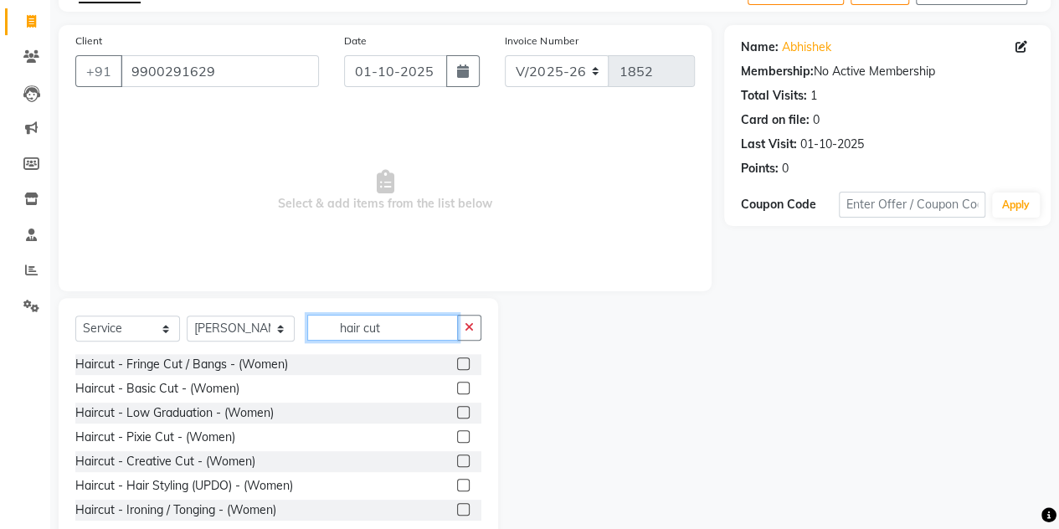
scroll to position [102, 0]
type input "h"
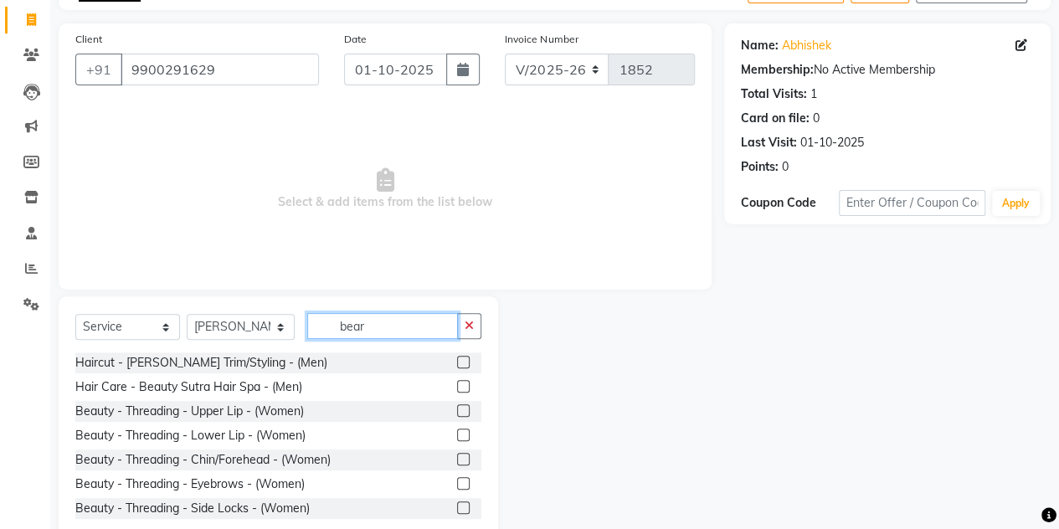
scroll to position [22, 0]
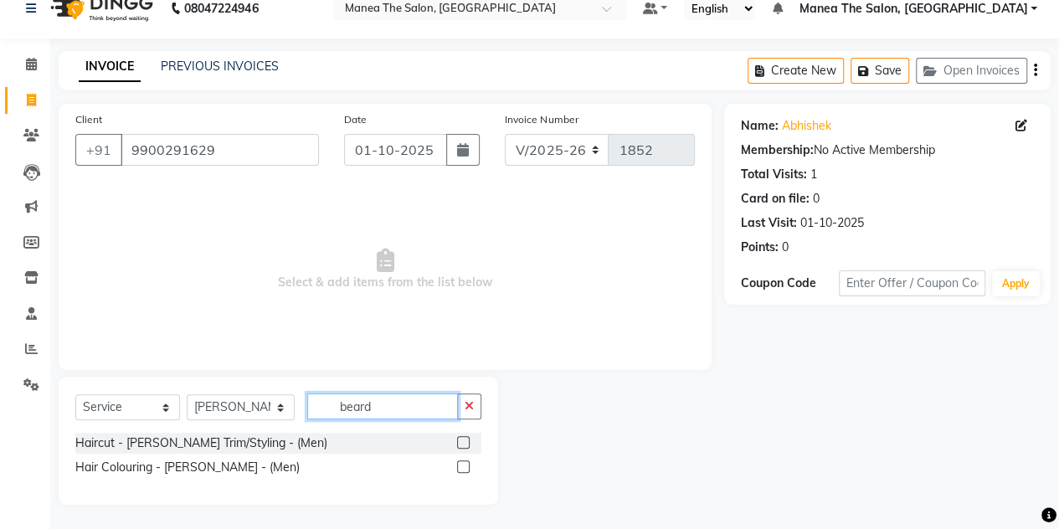
type input "beard"
click at [463, 441] on label at bounding box center [463, 442] width 13 height 13
click at [463, 441] on input "checkbox" at bounding box center [462, 443] width 11 height 11
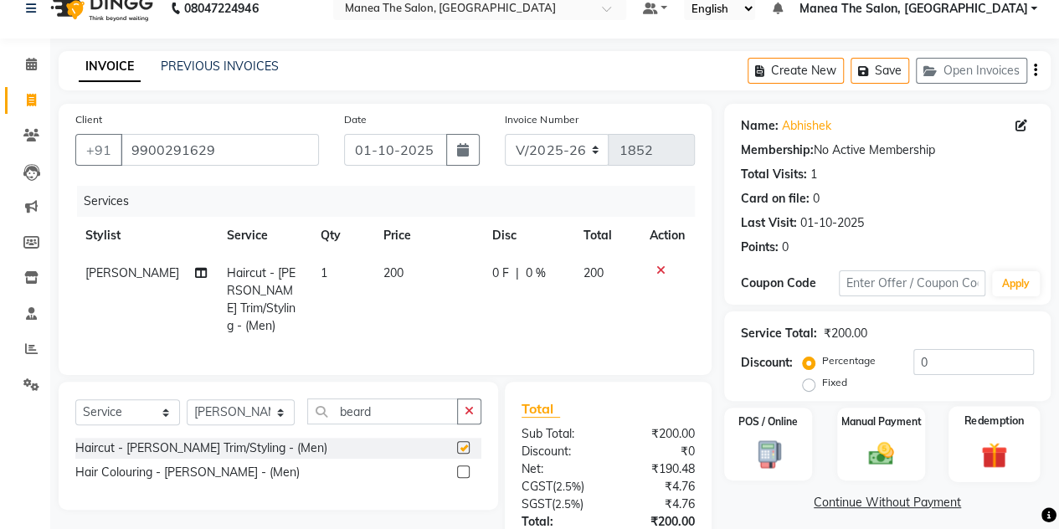
checkbox input "false"
click at [872, 471] on div "Manual Payment" at bounding box center [881, 444] width 91 height 76
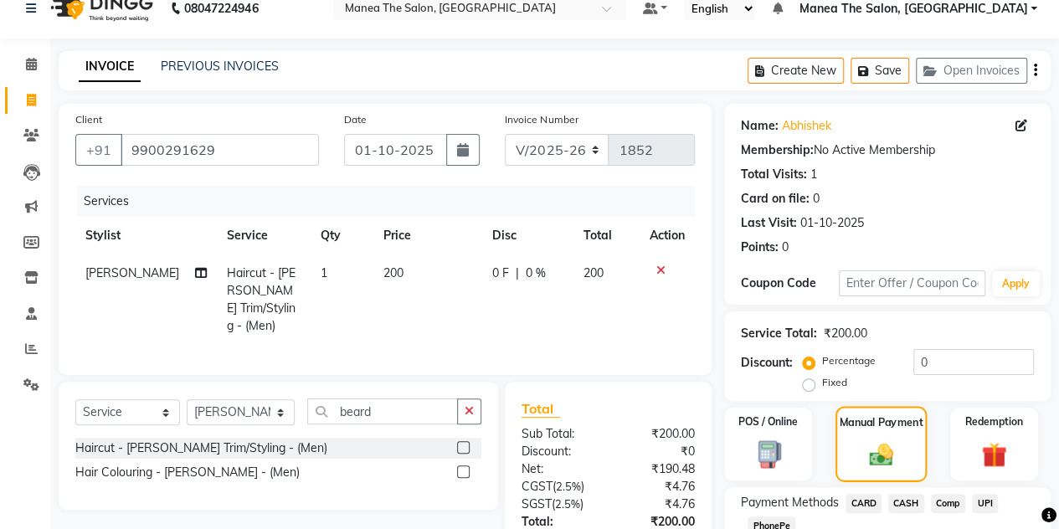
scroll to position [140, 0]
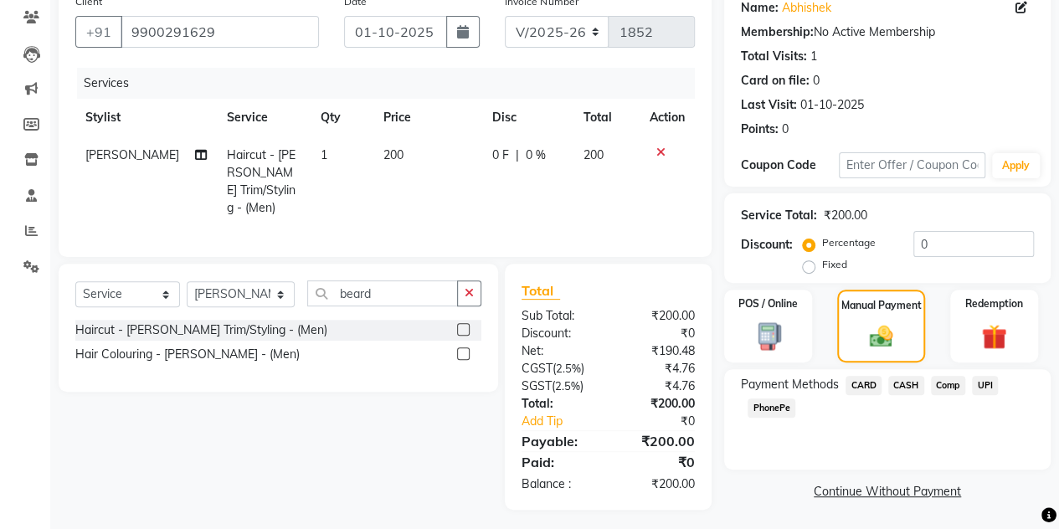
click at [981, 385] on span "UPI" at bounding box center [985, 385] width 26 height 19
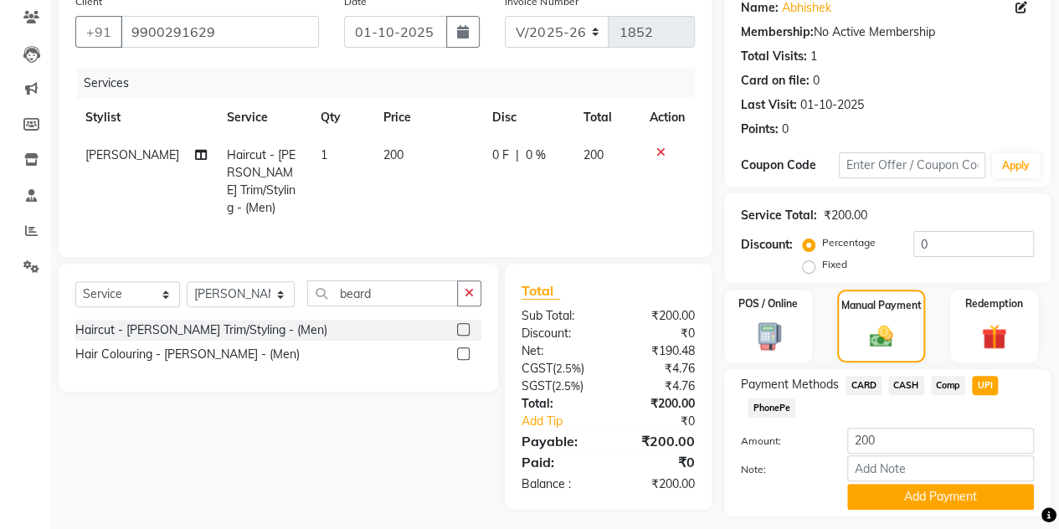
scroll to position [186, 0]
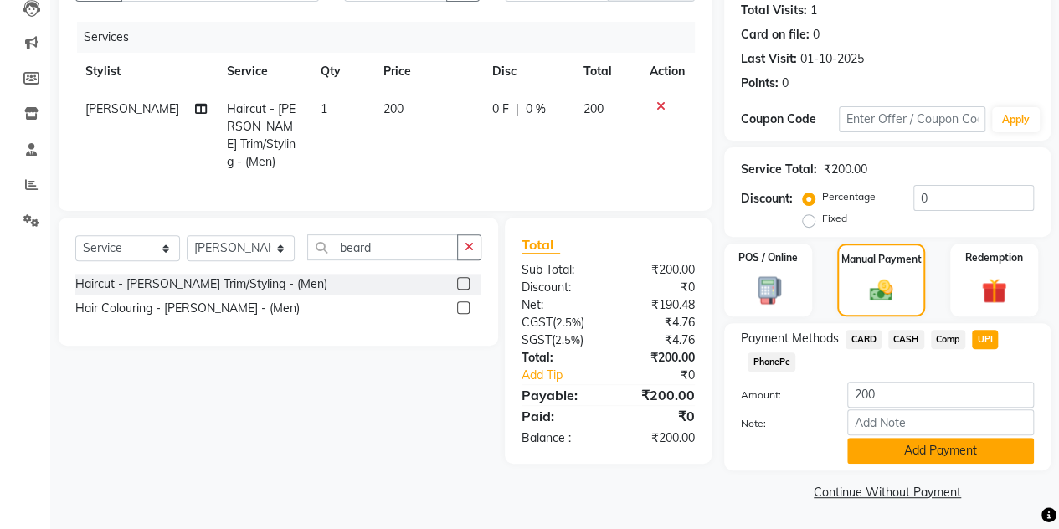
click at [911, 451] on button "Add Payment" at bounding box center [940, 451] width 187 height 26
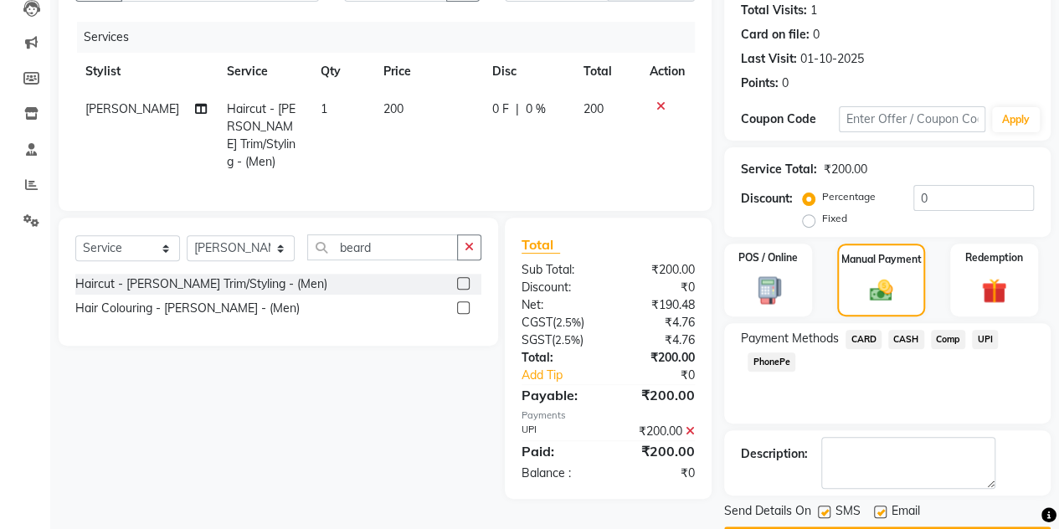
scroll to position [233, 0]
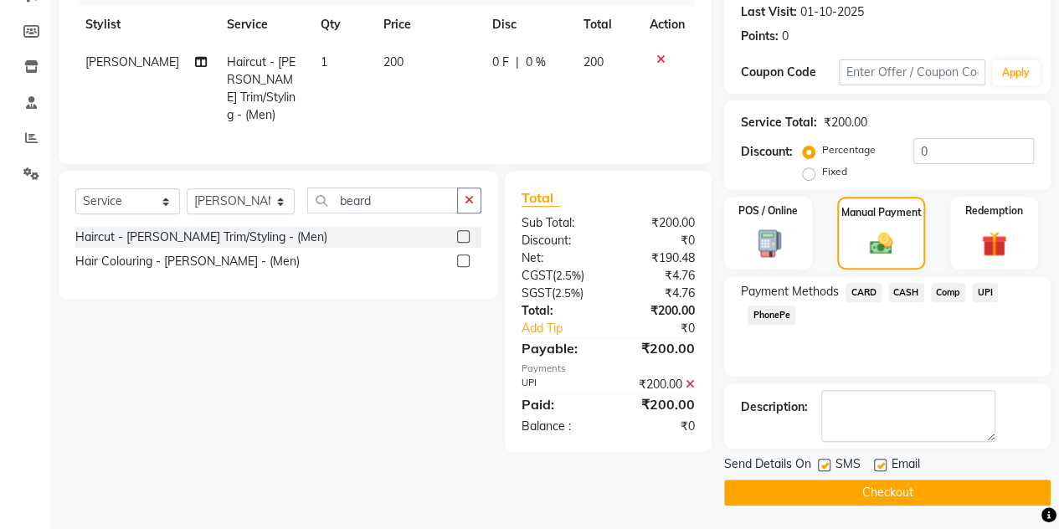
click at [894, 480] on button "Checkout" at bounding box center [887, 493] width 327 height 26
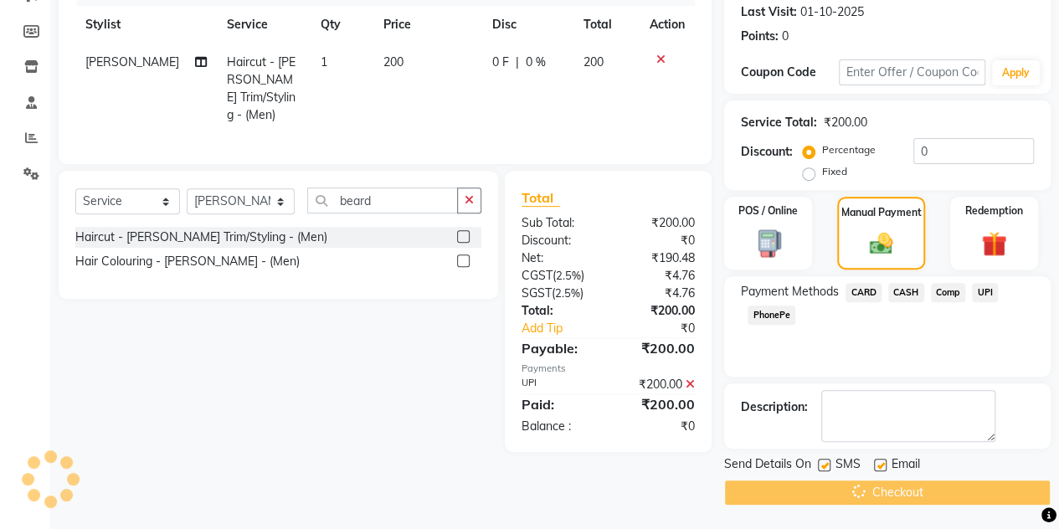
click at [894, 480] on div "Checkout" at bounding box center [887, 493] width 327 height 26
